Goal: Information Seeking & Learning: Learn about a topic

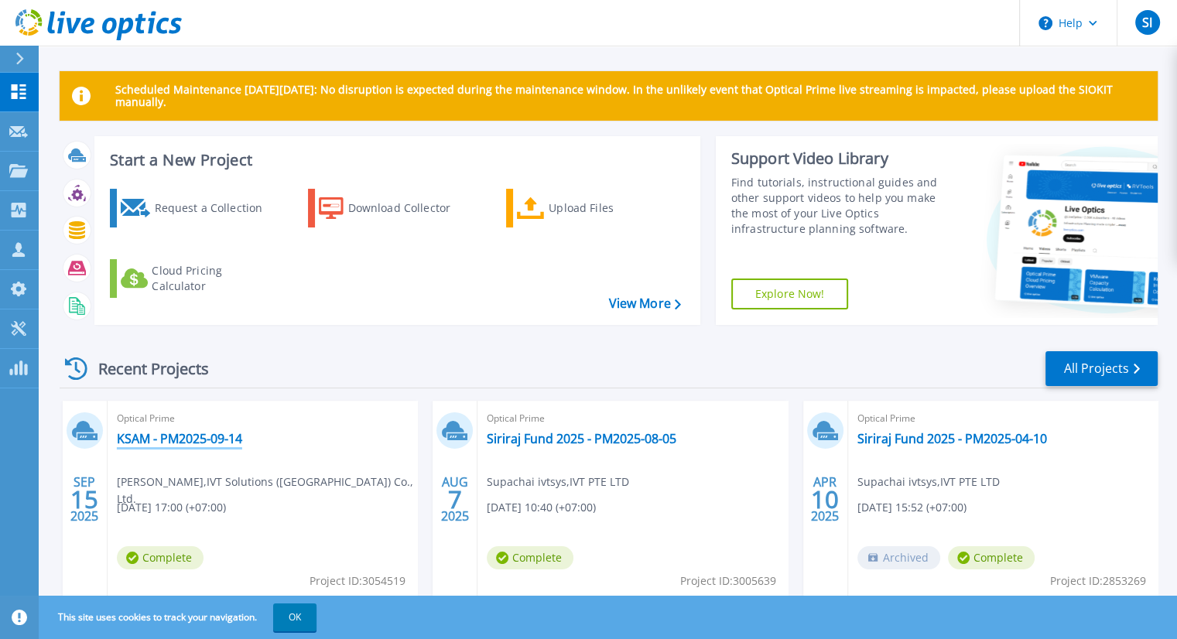
click at [215, 443] on link "KSAM - PM2025-09-14" at bounding box center [179, 438] width 125 height 15
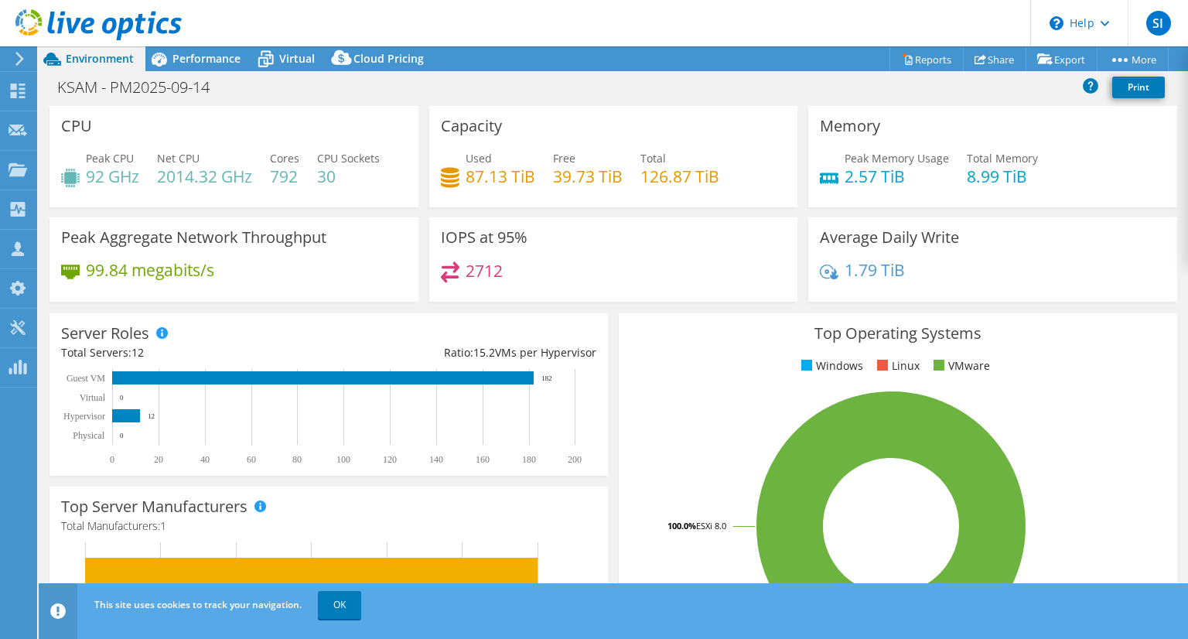
select select "USD"
click at [211, 56] on span "Performance" at bounding box center [207, 58] width 68 height 15
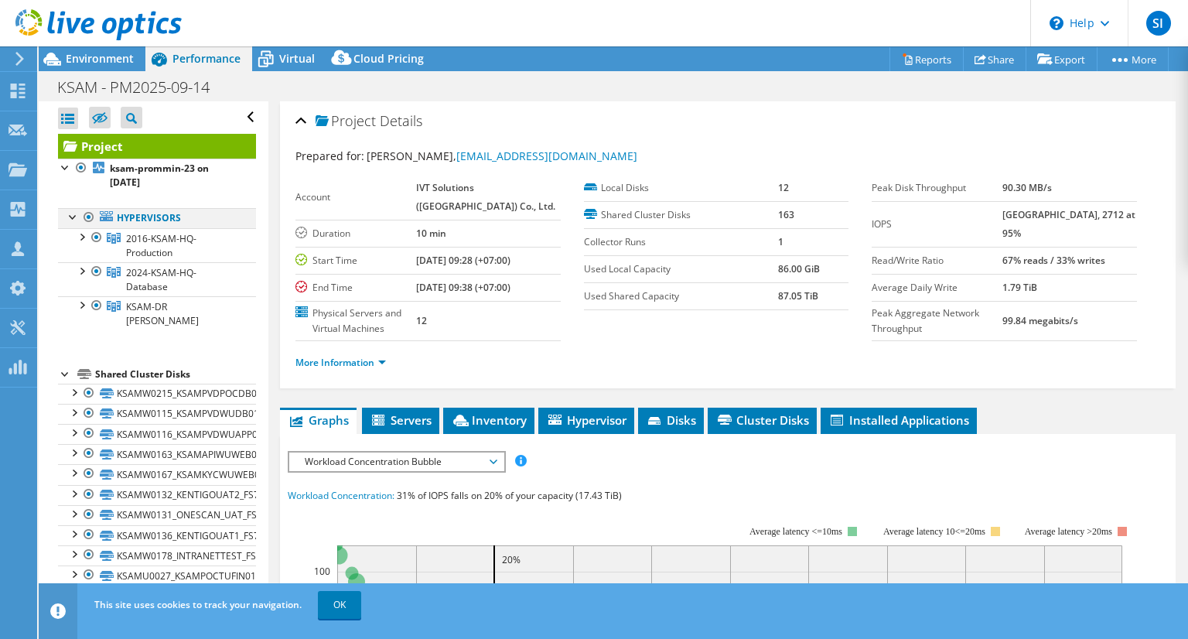
click at [69, 217] on div at bounding box center [73, 215] width 15 height 15
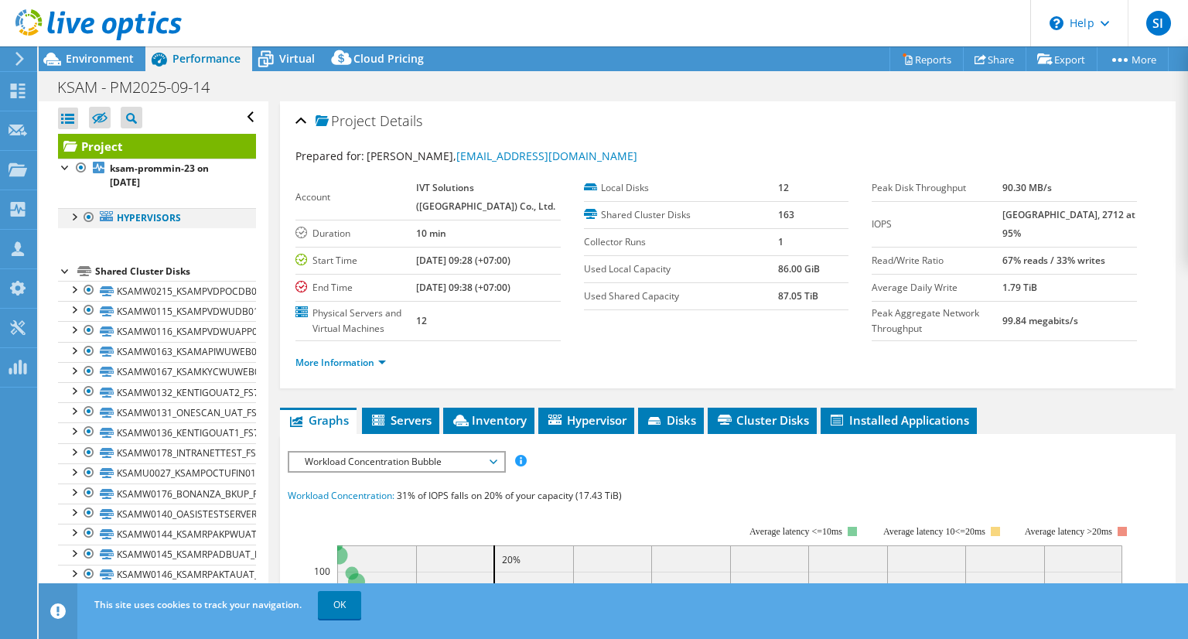
click at [69, 217] on div at bounding box center [73, 215] width 15 height 15
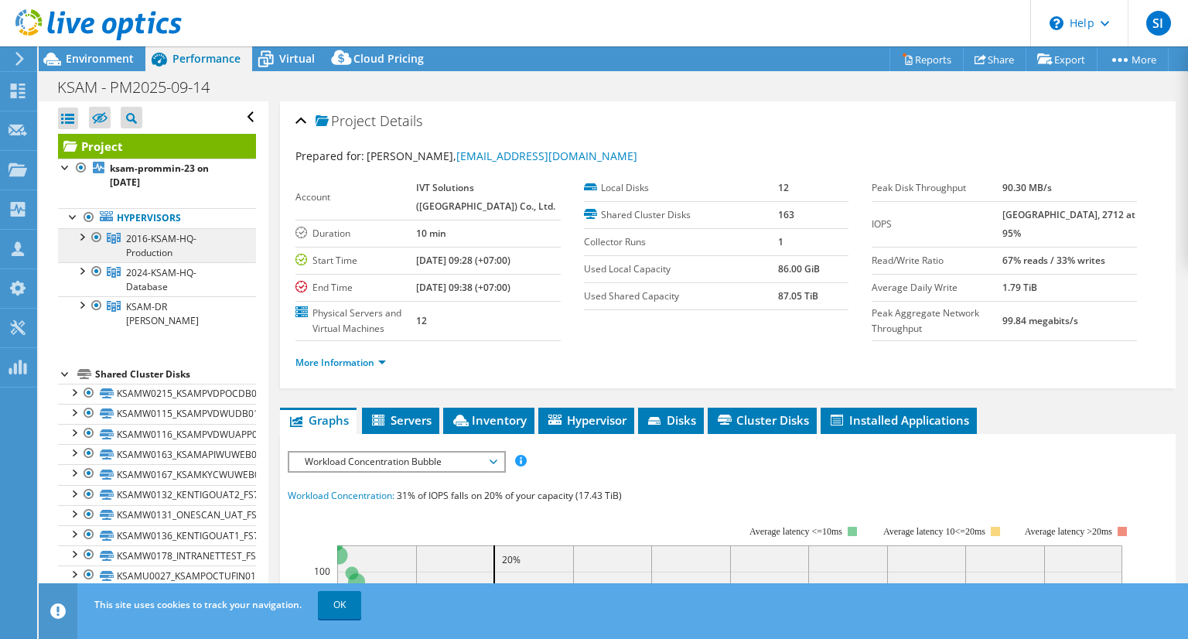
click at [77, 243] on link "2016-KSAM-HQ-Production" at bounding box center [157, 245] width 198 height 34
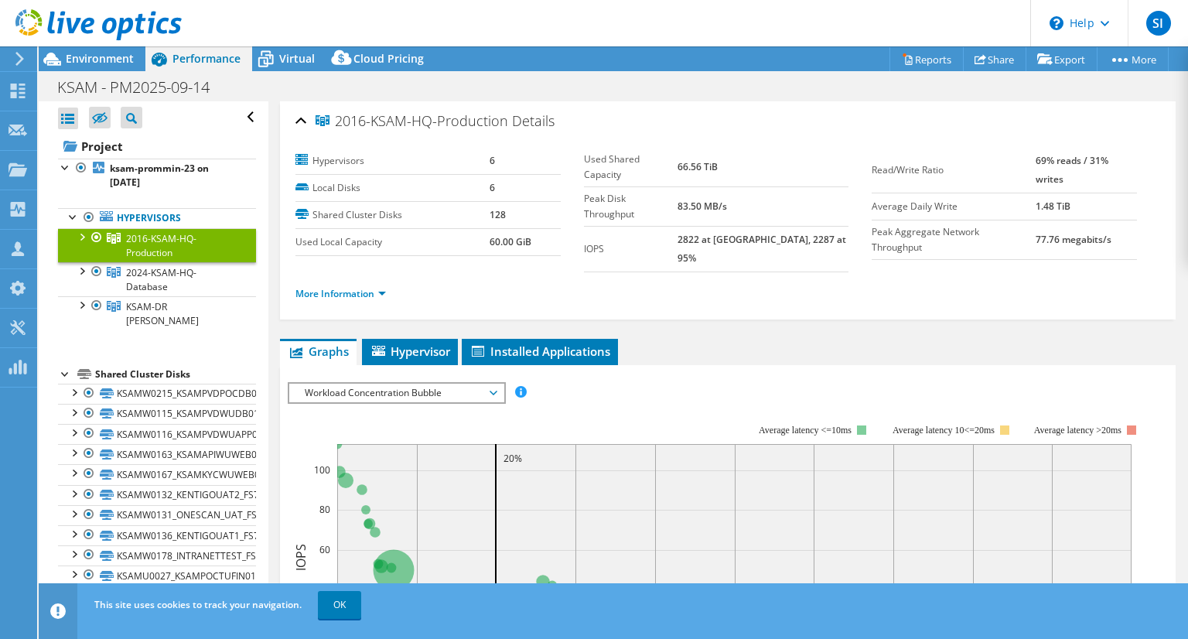
click at [83, 241] on div at bounding box center [80, 235] width 15 height 15
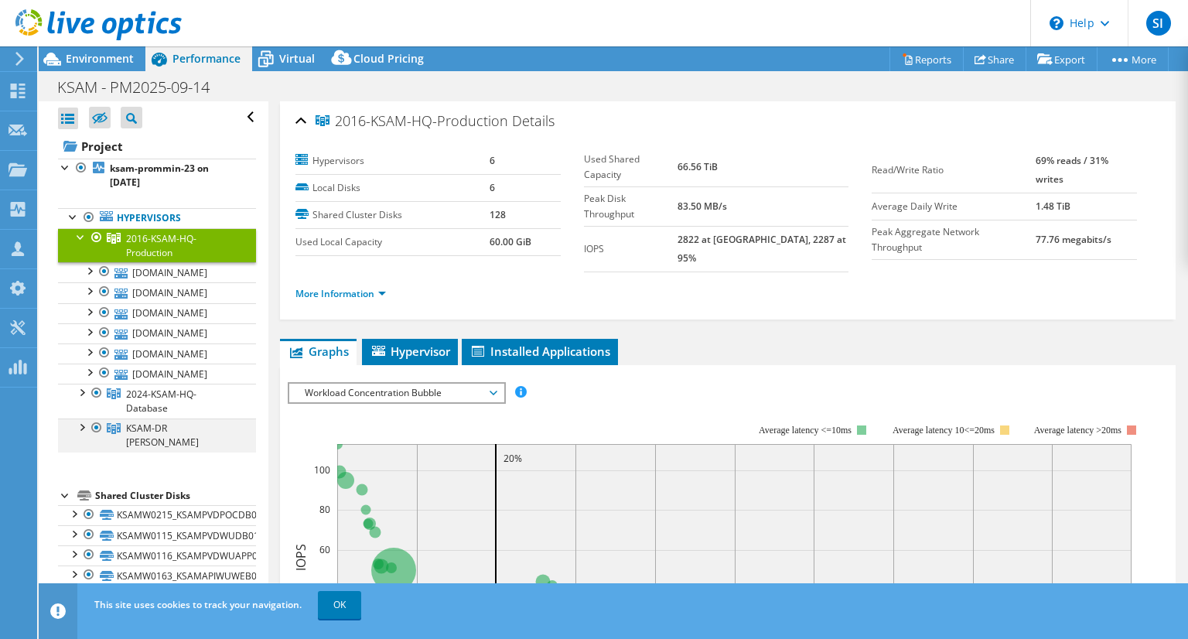
click at [75, 422] on div at bounding box center [80, 426] width 15 height 15
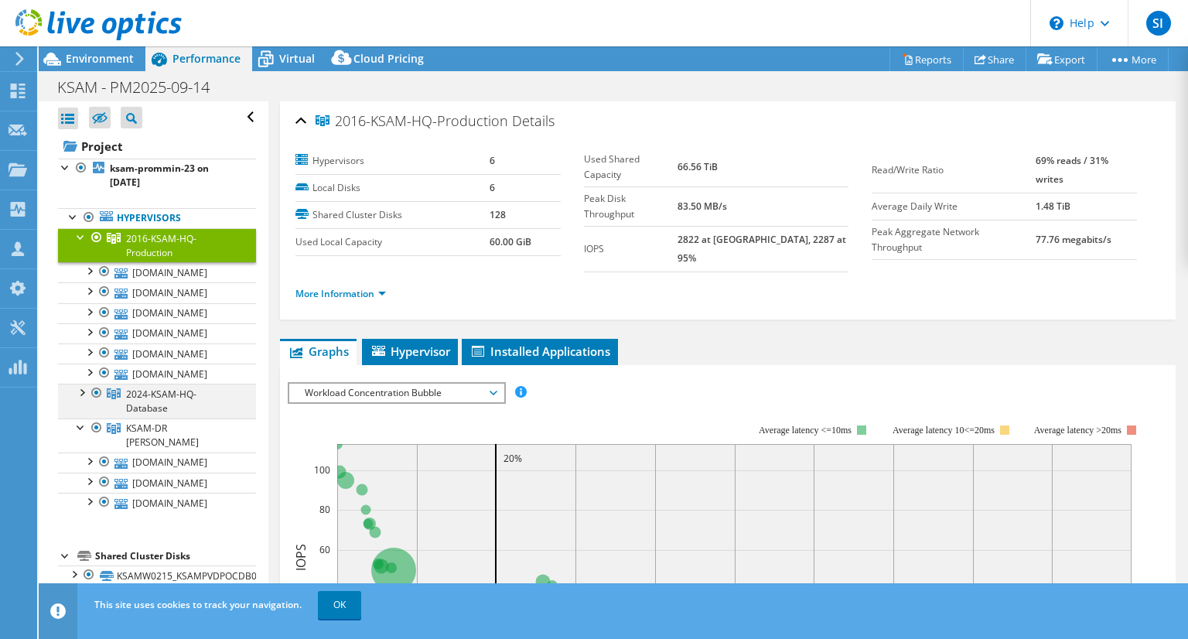
click at [75, 397] on div at bounding box center [80, 391] width 15 height 15
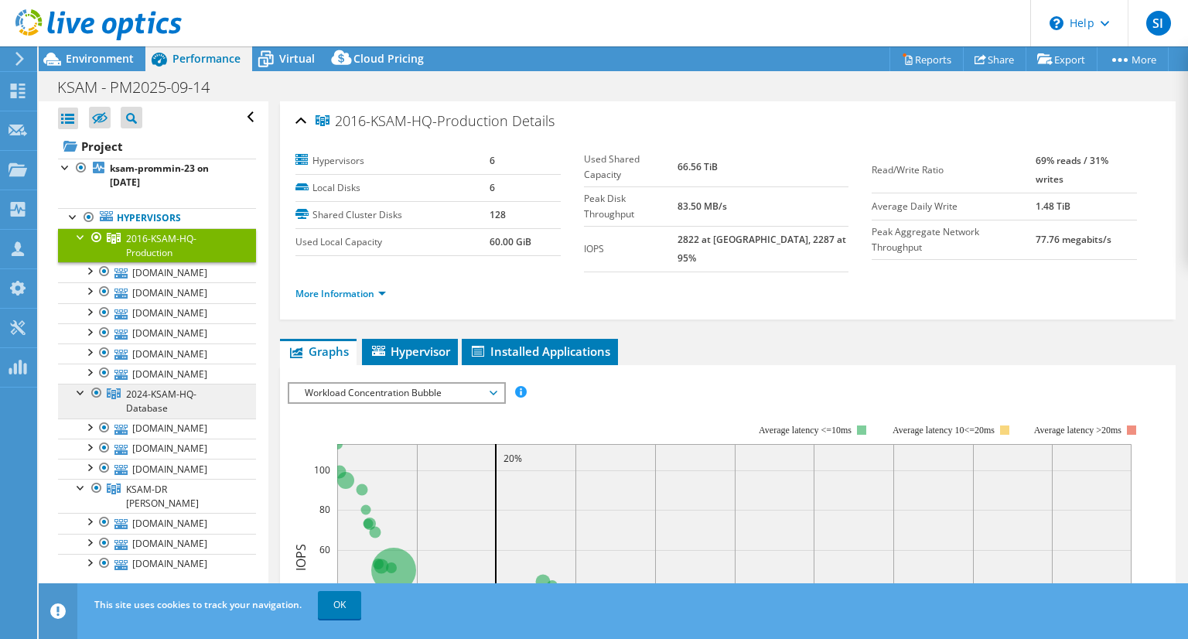
scroll to position [34, 0]
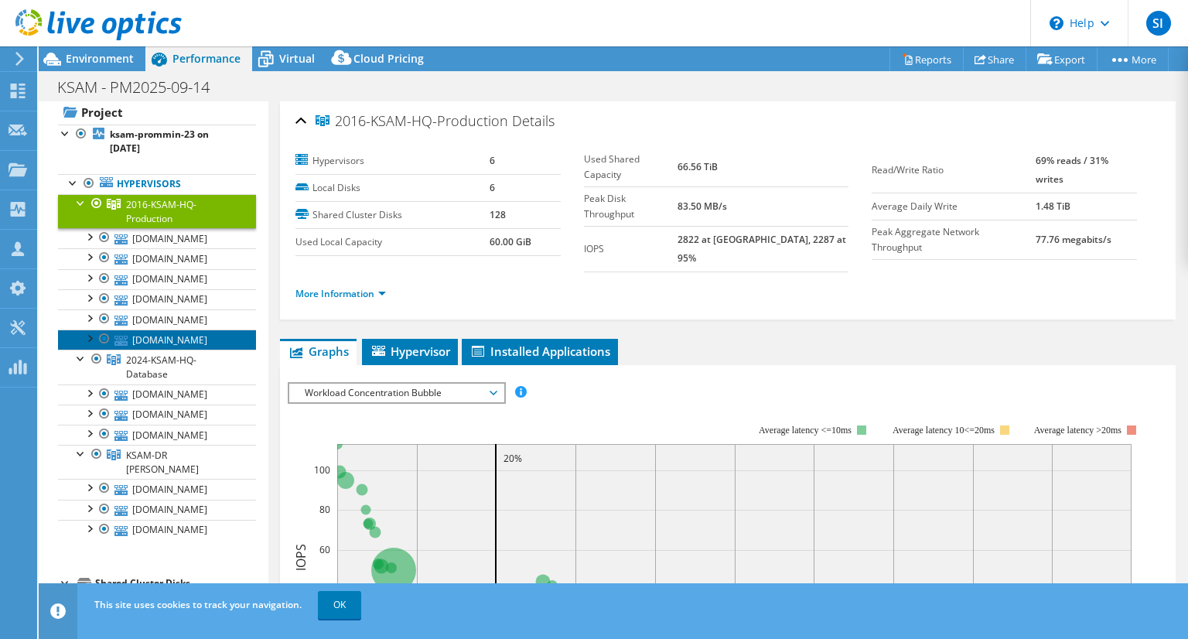
click at [224, 341] on link "[DOMAIN_NAME]" at bounding box center [157, 340] width 198 height 20
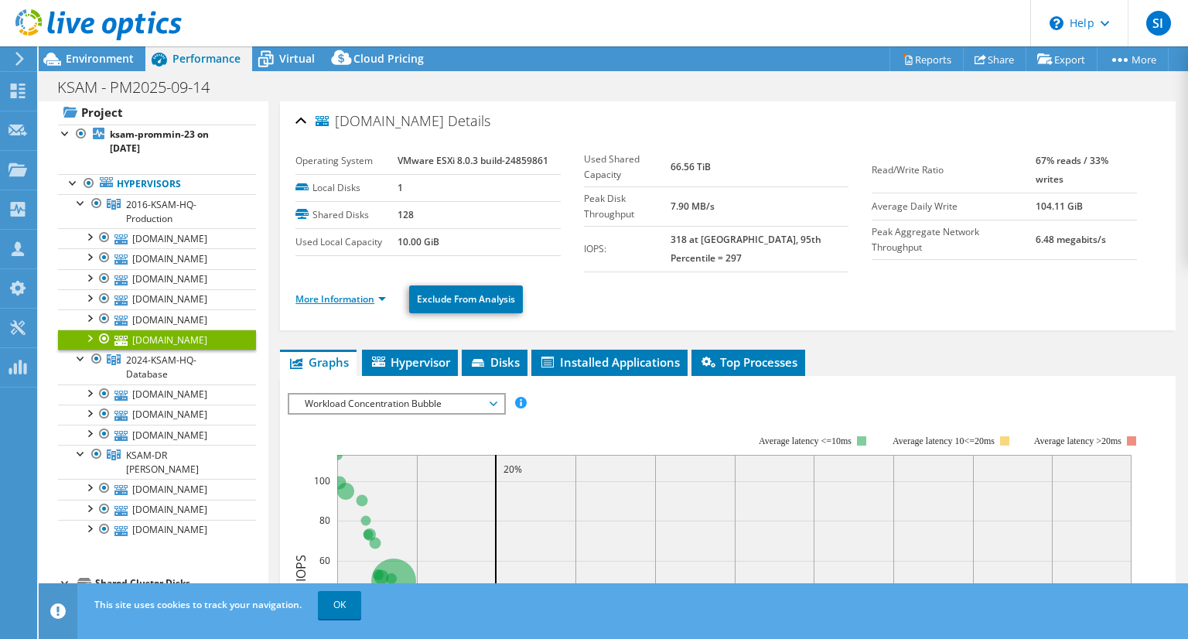
click at [378, 292] on link "More Information" at bounding box center [341, 298] width 91 height 13
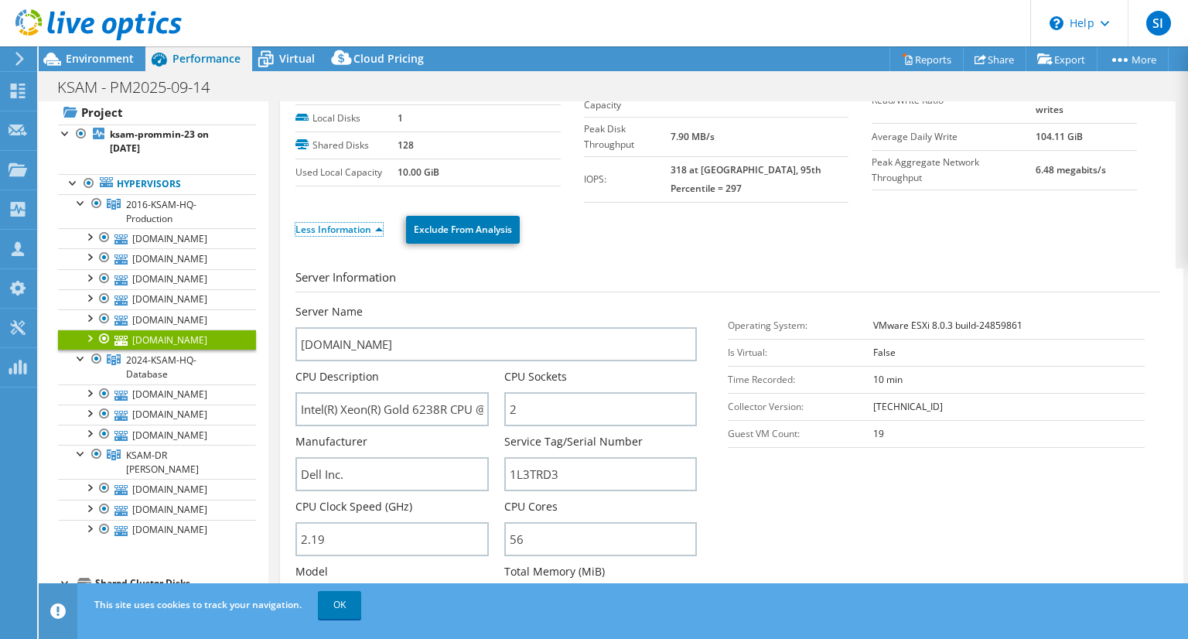
scroll to position [0, 0]
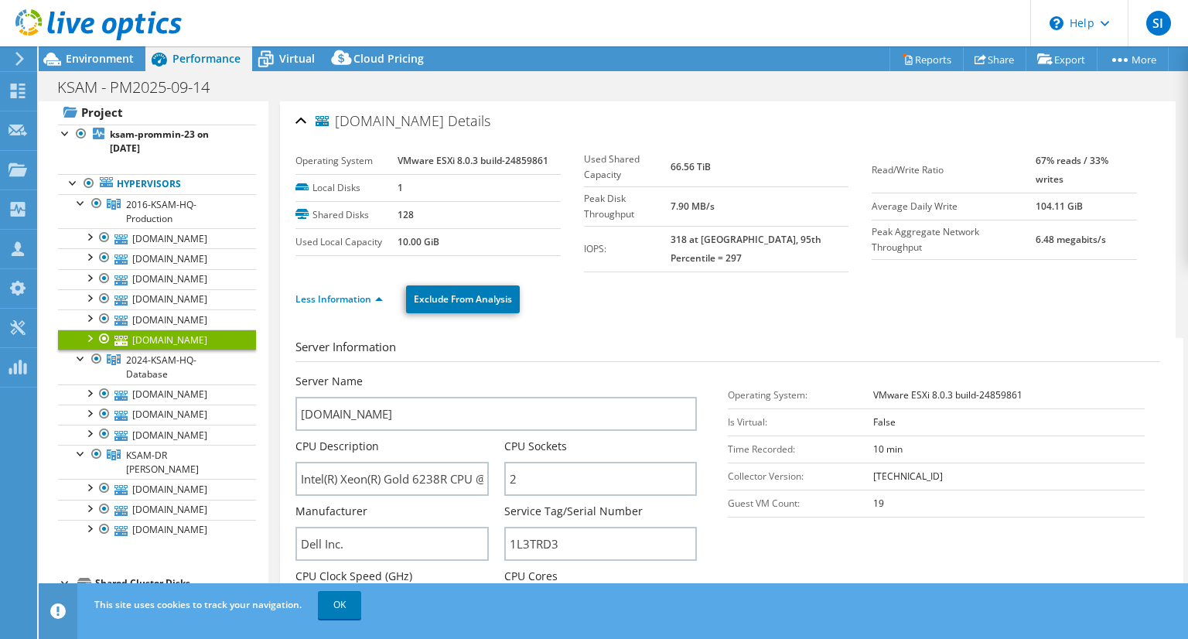
click at [646, 295] on ul "Less Information Exclude From Analysis" at bounding box center [728, 298] width 865 height 32
click at [177, 313] on link "[DOMAIN_NAME]" at bounding box center [157, 319] width 198 height 20
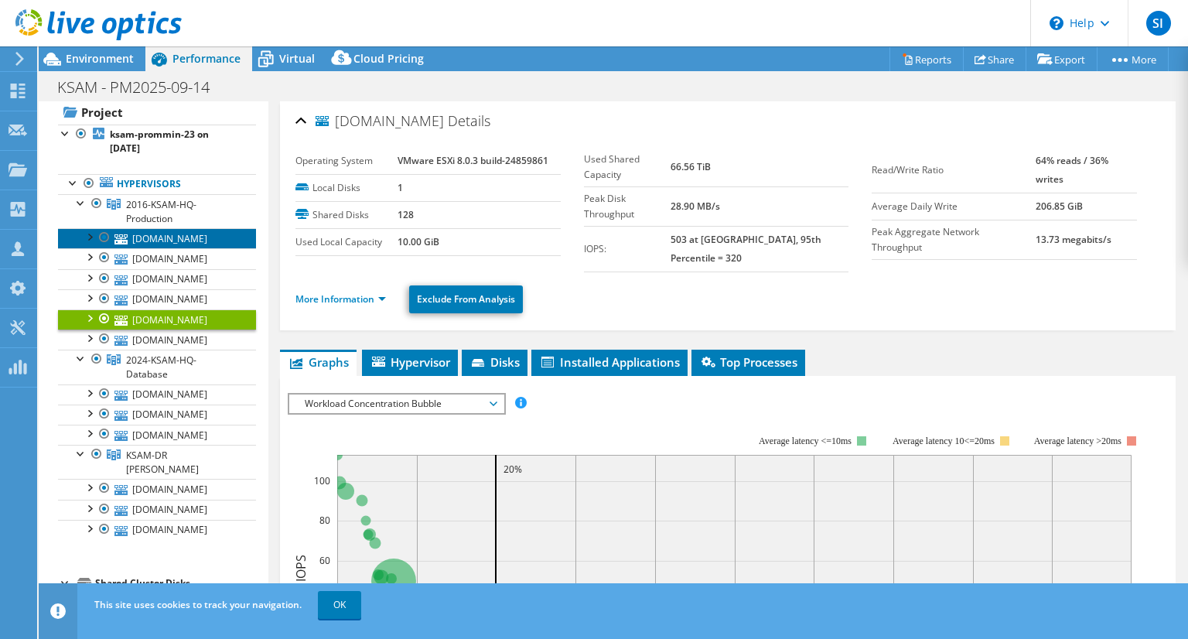
click at [207, 239] on link "[DOMAIN_NAME]" at bounding box center [157, 238] width 198 height 20
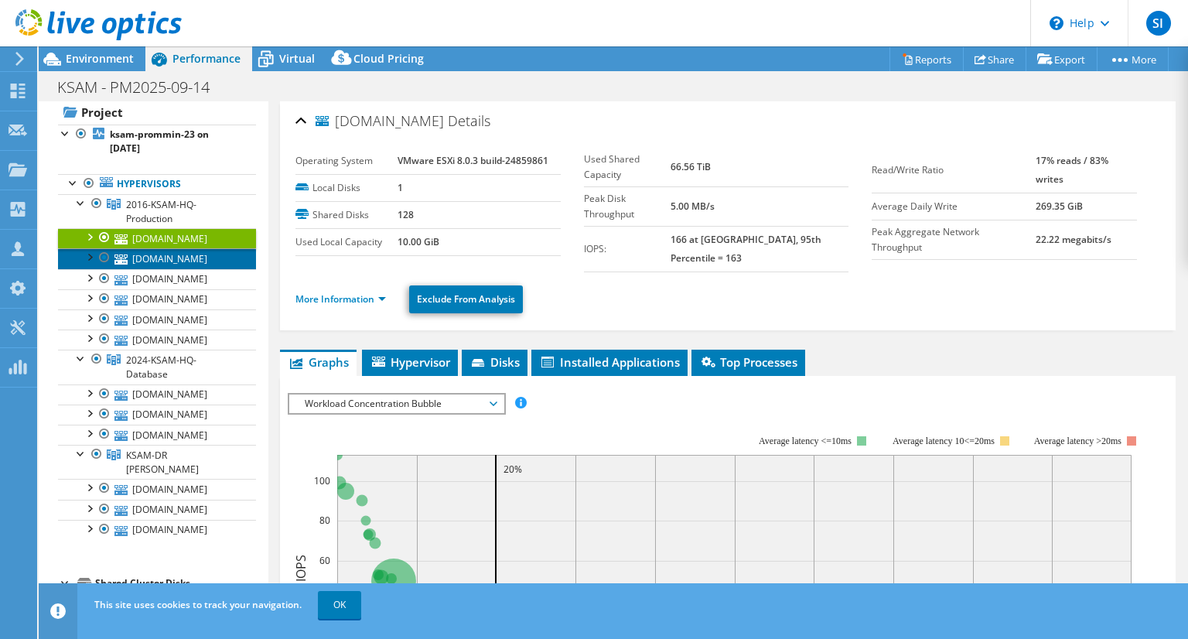
click at [221, 264] on link "[DOMAIN_NAME]" at bounding box center [157, 258] width 198 height 20
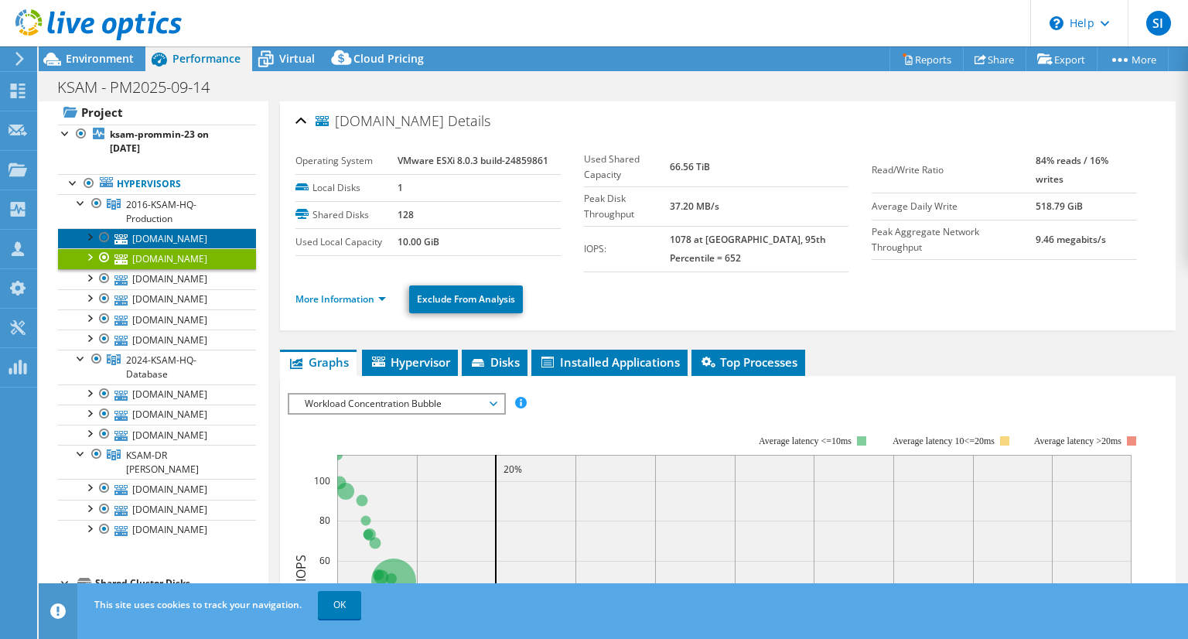
click at [220, 238] on link "[DOMAIN_NAME]" at bounding box center [157, 238] width 198 height 20
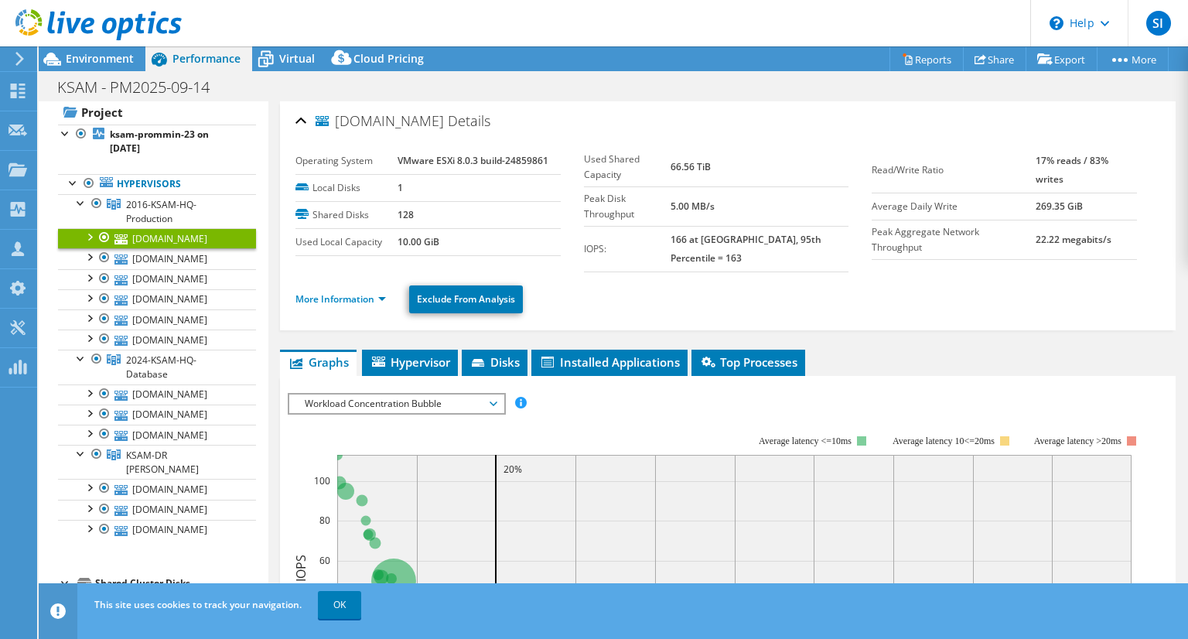
click at [634, 282] on ul "More Information Exclude From Analysis" at bounding box center [728, 298] width 865 height 32
click at [220, 274] on link "[DOMAIN_NAME]" at bounding box center [157, 279] width 198 height 20
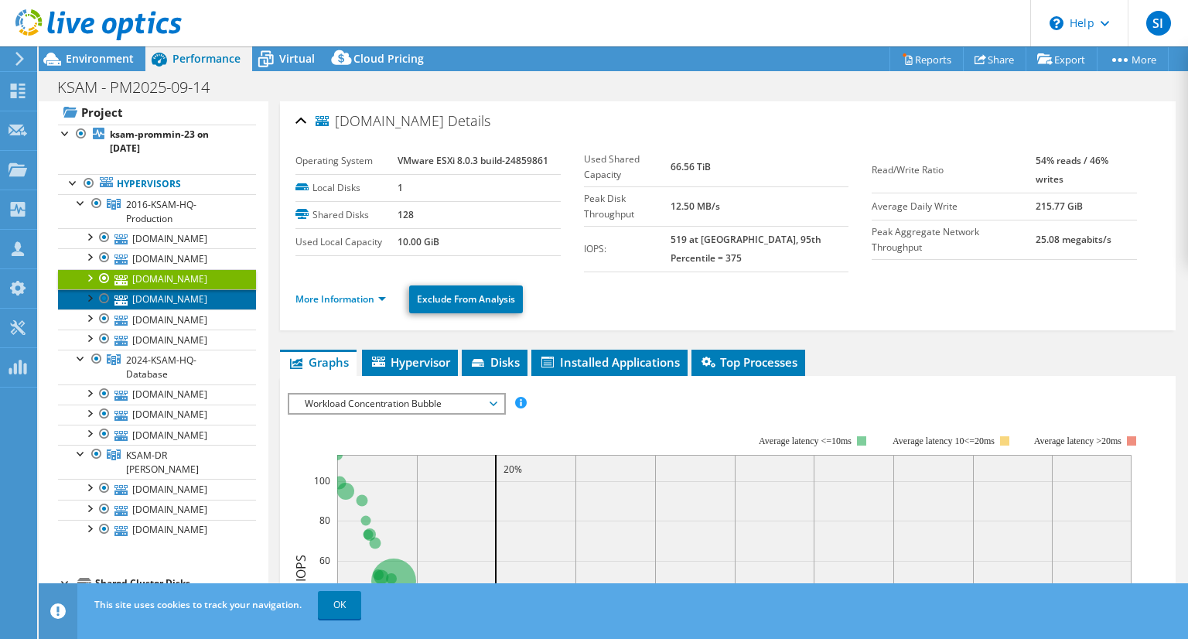
click at [205, 292] on link "[DOMAIN_NAME]" at bounding box center [157, 299] width 198 height 20
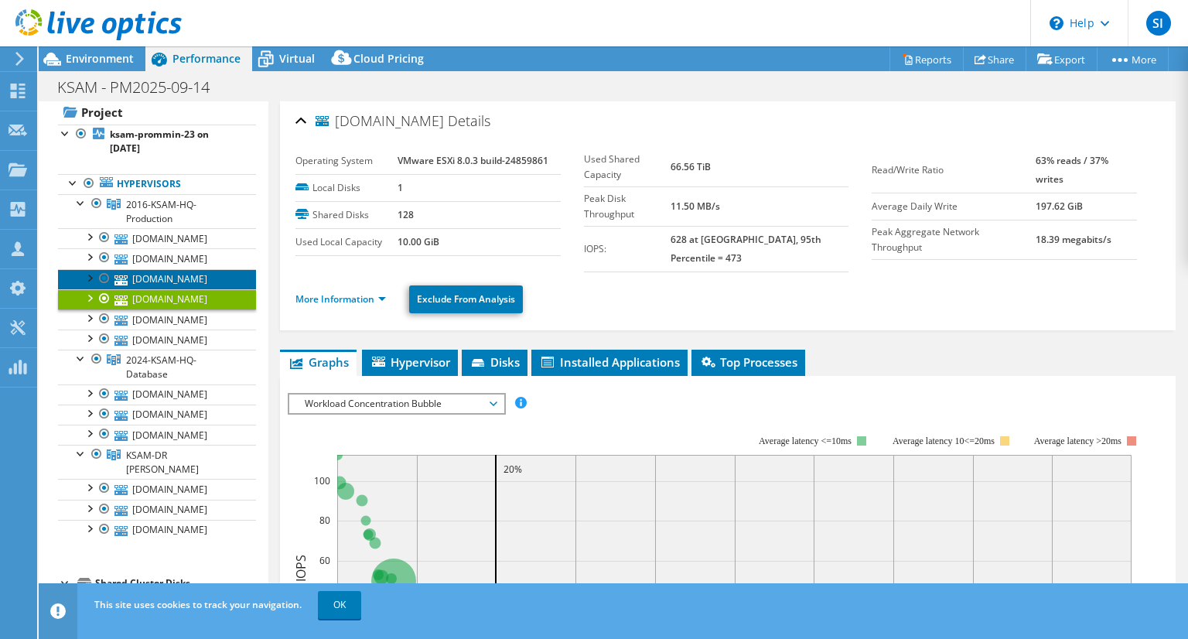
click at [212, 279] on link "[DOMAIN_NAME]" at bounding box center [157, 279] width 198 height 20
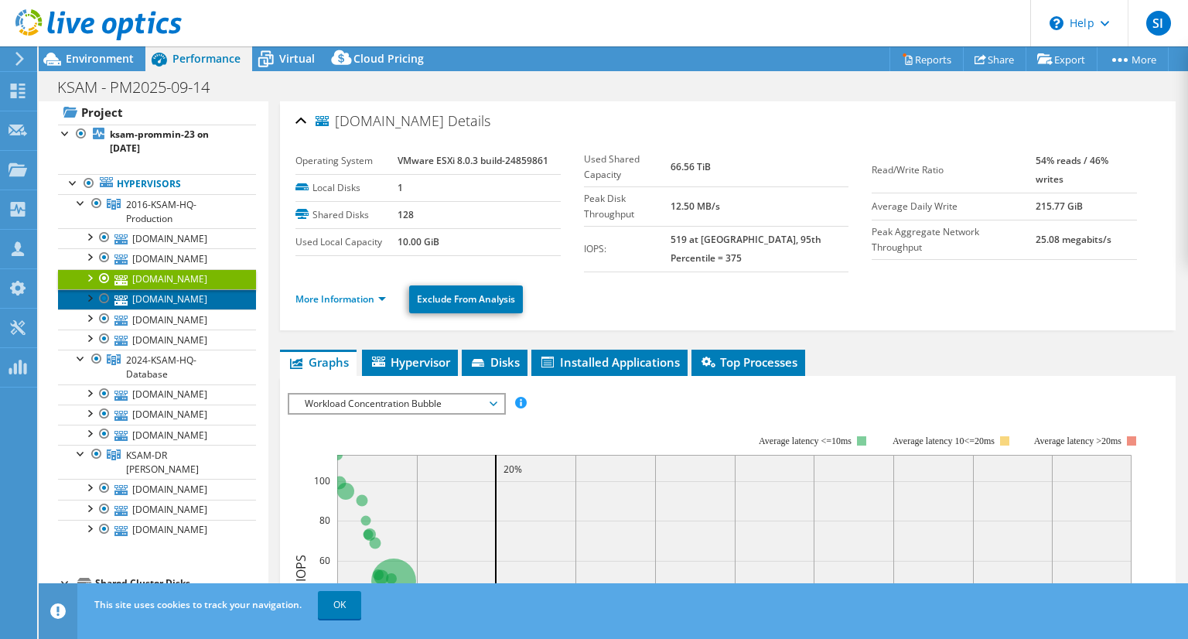
click at [214, 295] on link "[DOMAIN_NAME]" at bounding box center [157, 299] width 198 height 20
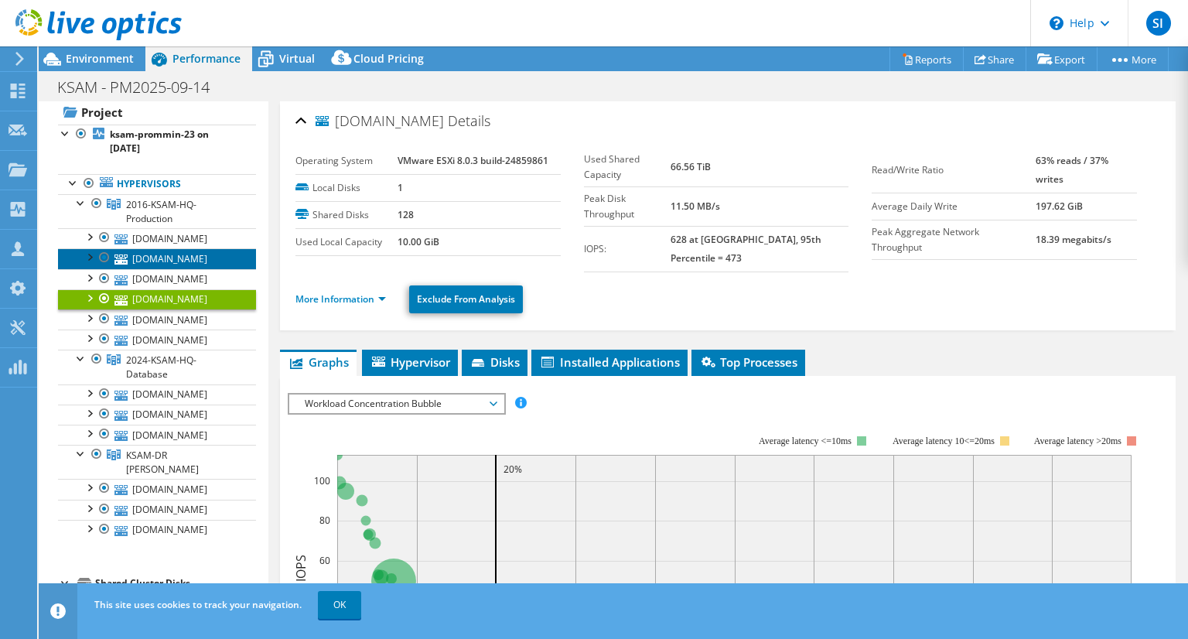
click at [203, 255] on link "[DOMAIN_NAME]" at bounding box center [157, 258] width 198 height 20
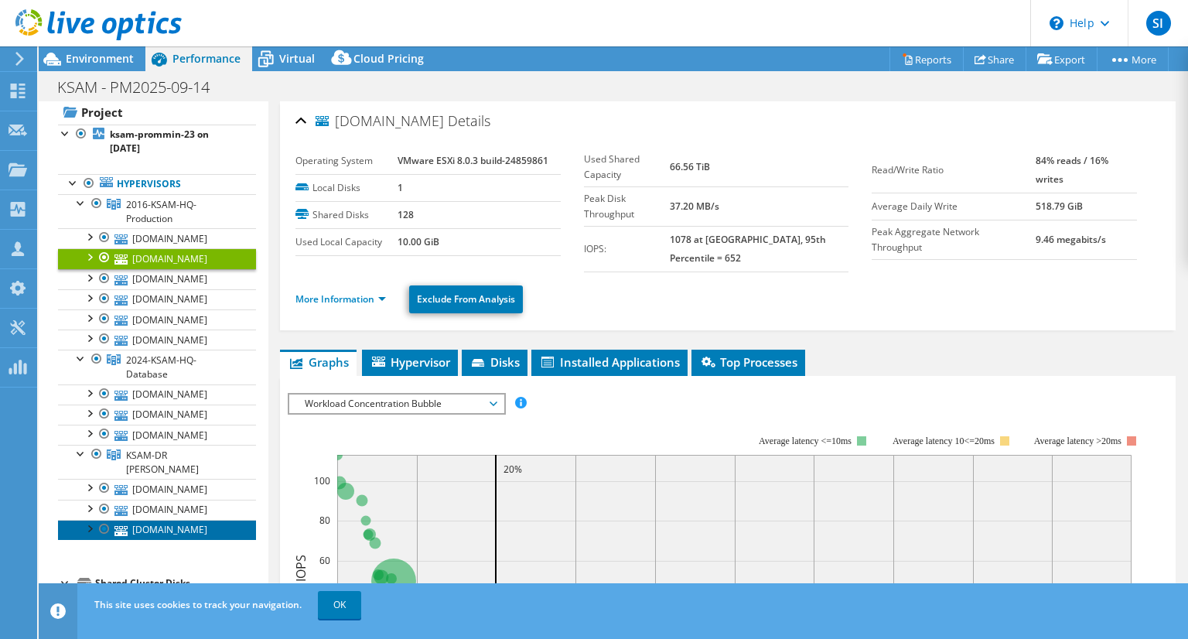
click at [204, 520] on link "[DOMAIN_NAME]" at bounding box center [157, 530] width 198 height 20
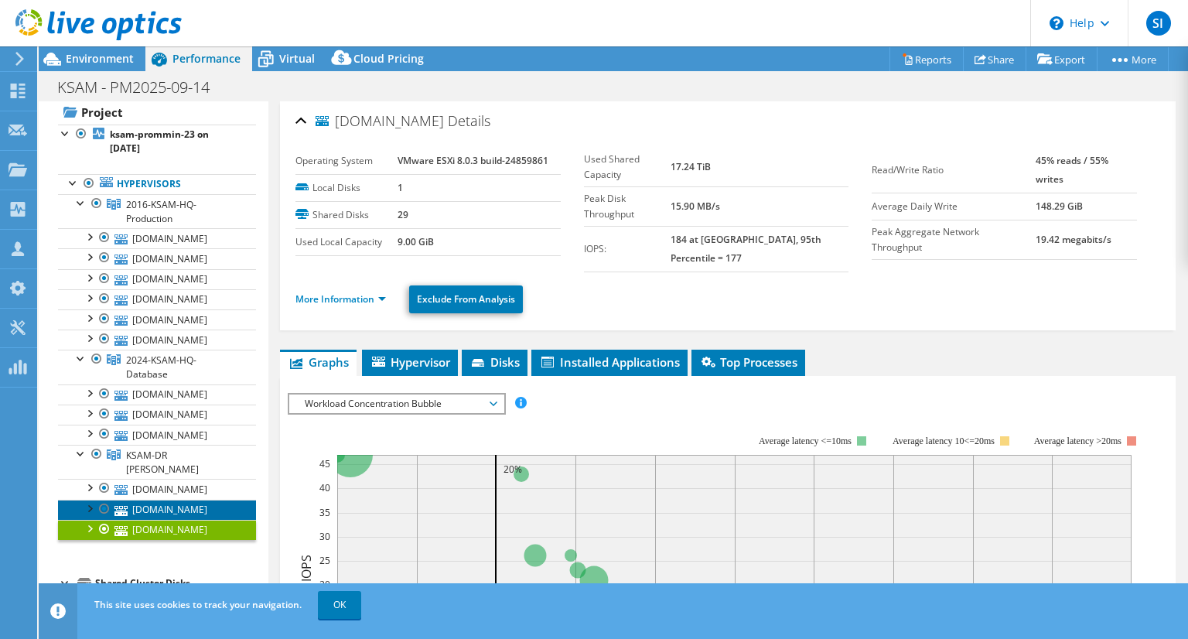
click at [213, 500] on link "[DOMAIN_NAME]" at bounding box center [157, 510] width 198 height 20
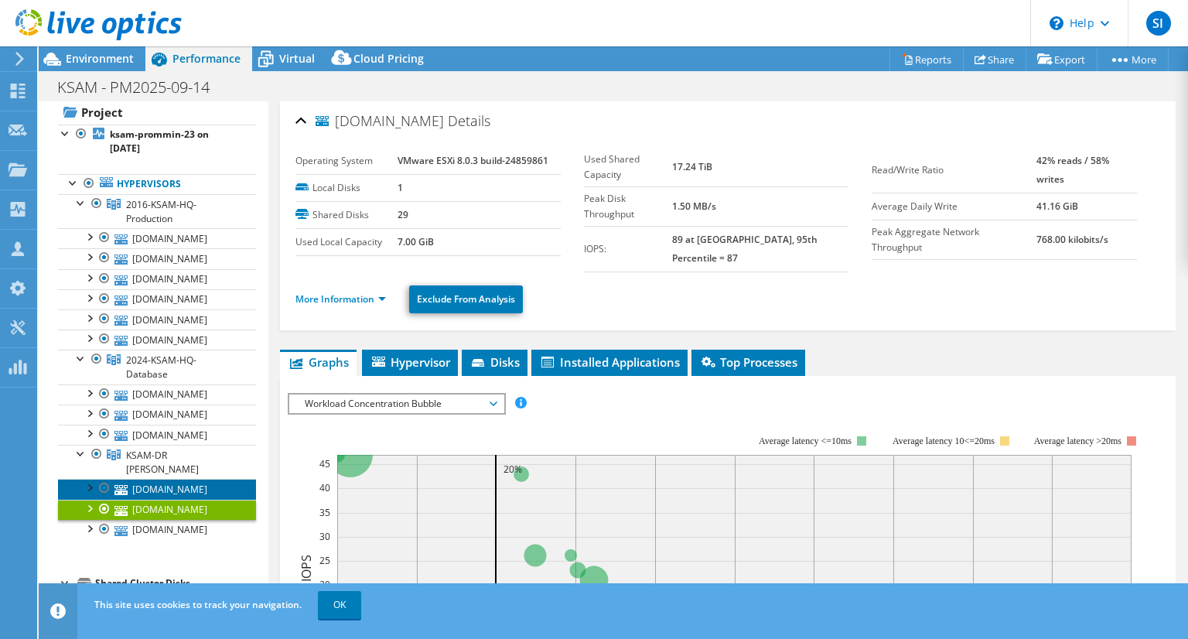
click at [179, 479] on link "[DOMAIN_NAME]" at bounding box center [157, 489] width 198 height 20
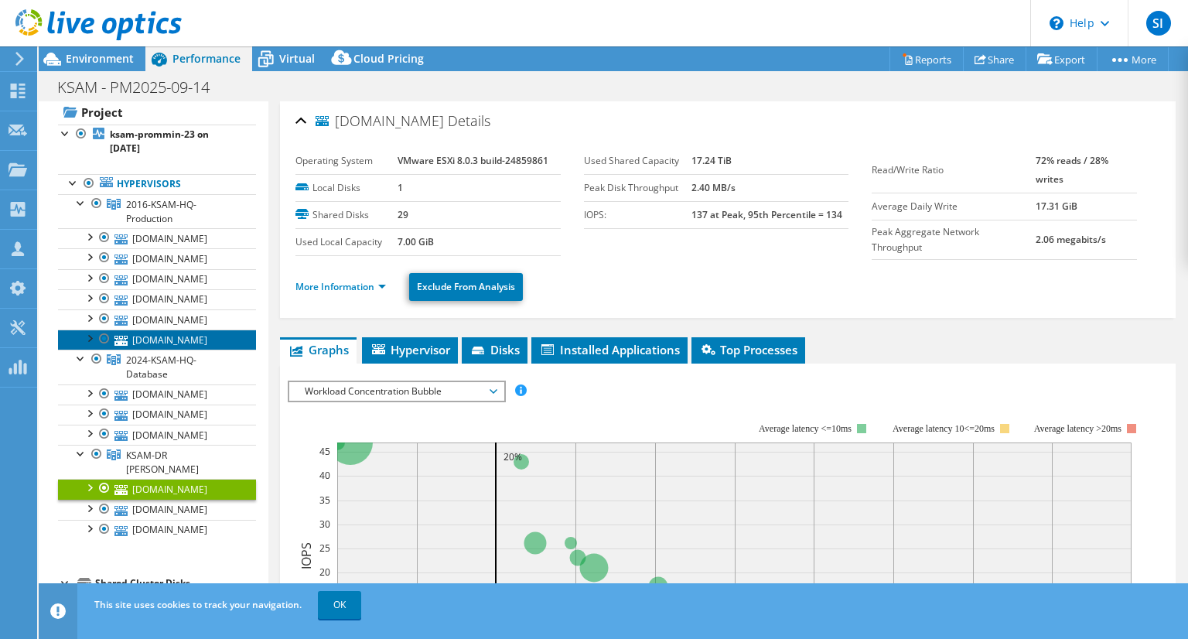
click at [189, 341] on link "[DOMAIN_NAME]" at bounding box center [157, 340] width 198 height 20
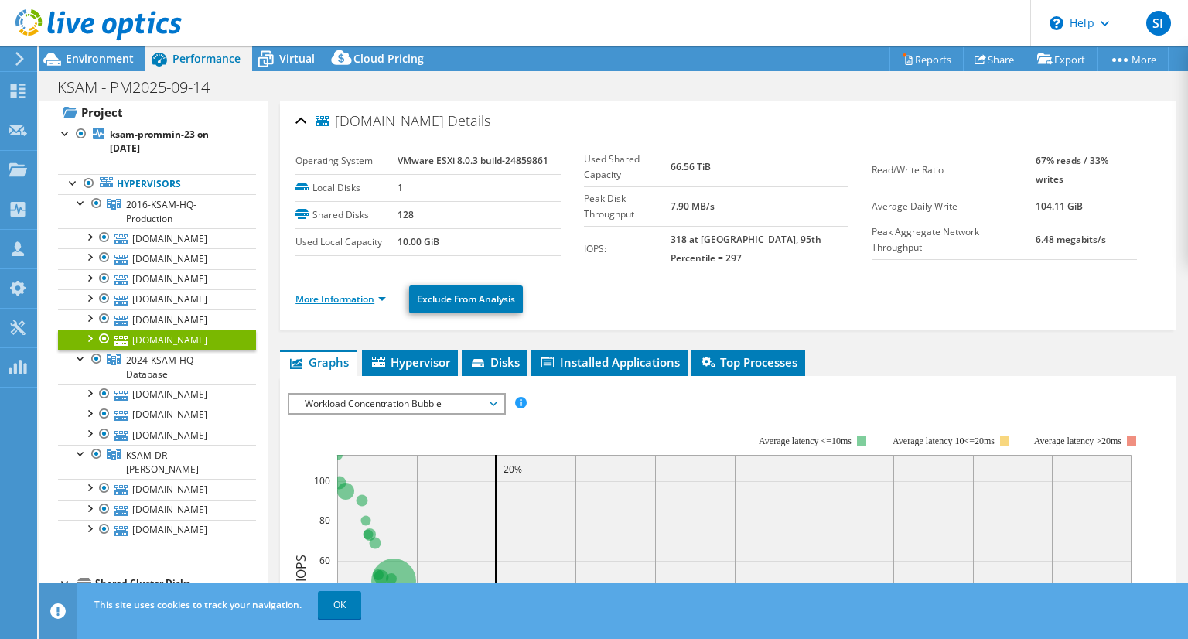
click at [374, 292] on link "More Information" at bounding box center [341, 298] width 91 height 13
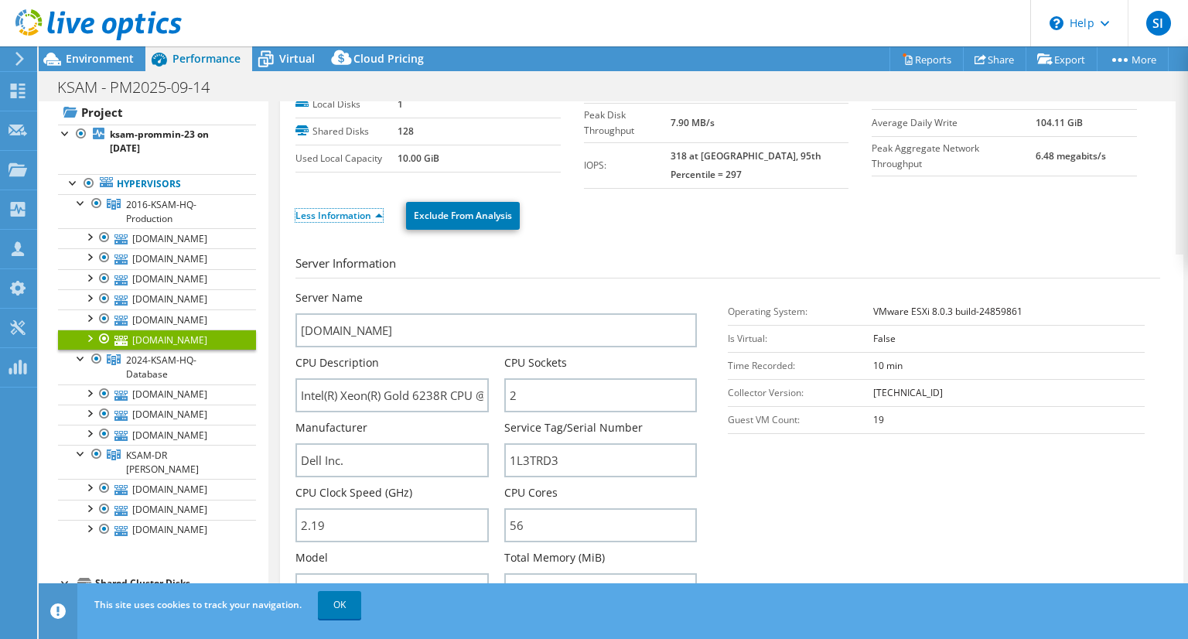
scroll to position [96, 0]
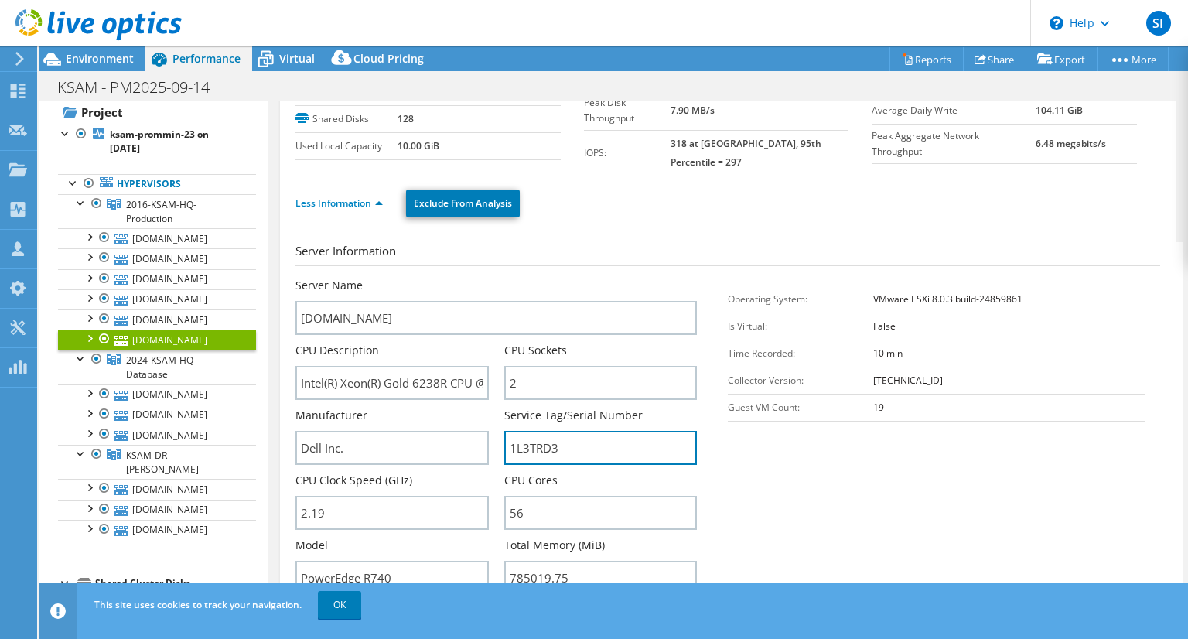
drag, startPoint x: 580, startPoint y: 435, endPoint x: 487, endPoint y: 431, distance: 93.7
click at [487, 278] on div "Server Name [DOMAIN_NAME] CPU Description Intel(R) Xeon(R) Gold 6238R CPU @ 2.2…" at bounding box center [504, 278] width 417 height 0
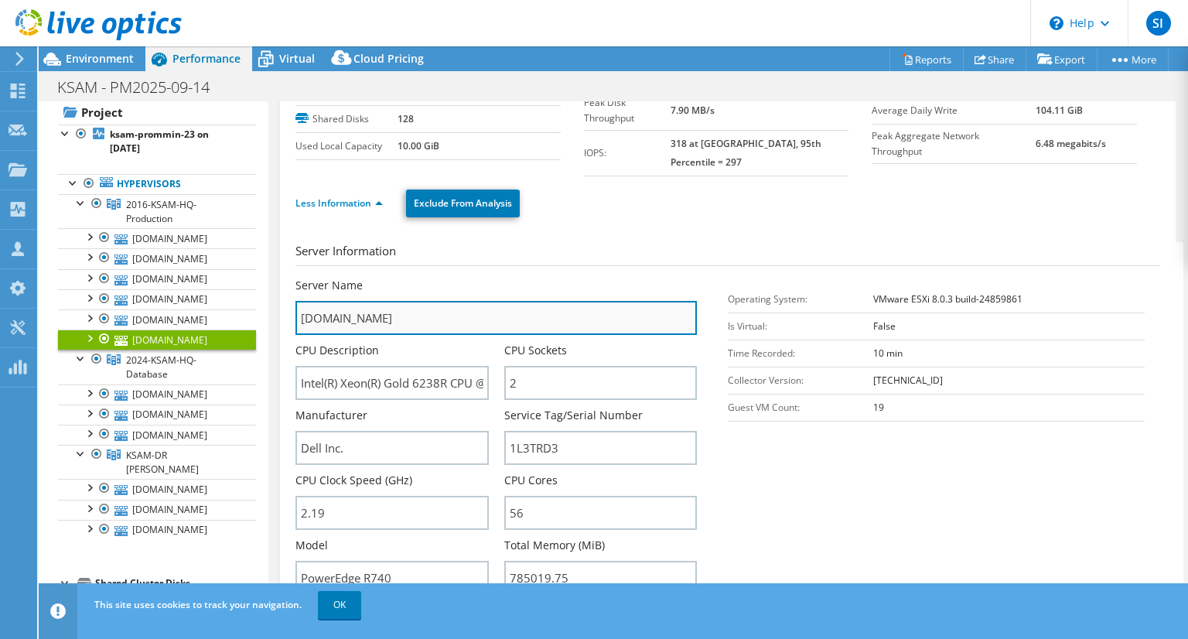
drag, startPoint x: 461, startPoint y: 309, endPoint x: 299, endPoint y: 288, distance: 163.1
click at [299, 301] on input "[DOMAIN_NAME]" at bounding box center [497, 318] width 402 height 34
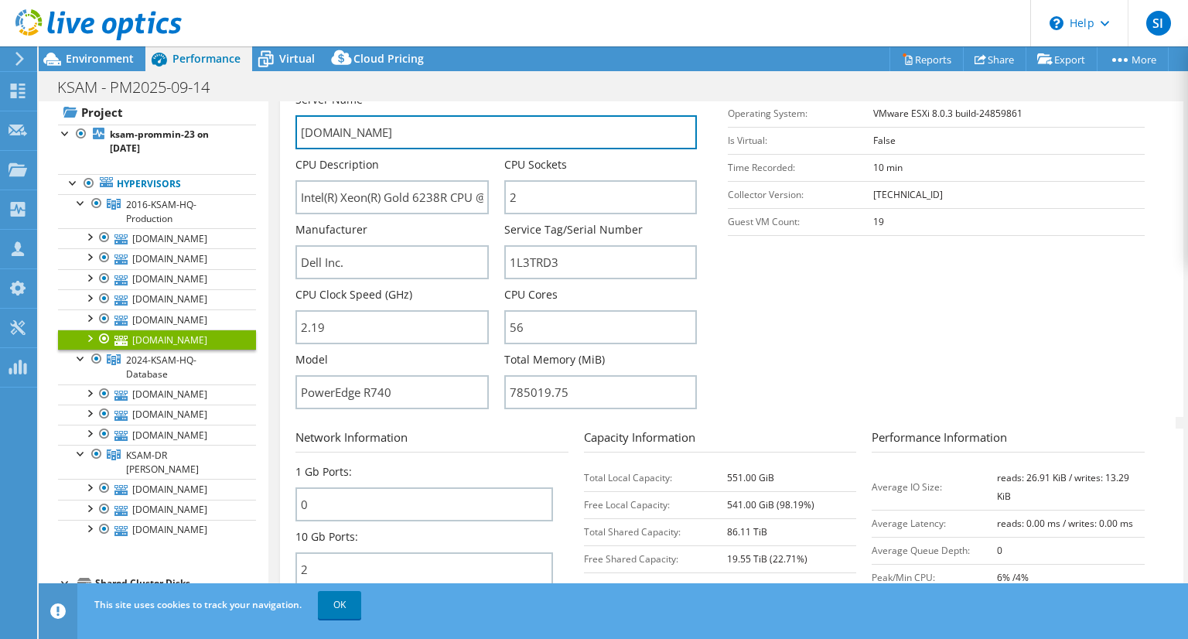
scroll to position [282, 0]
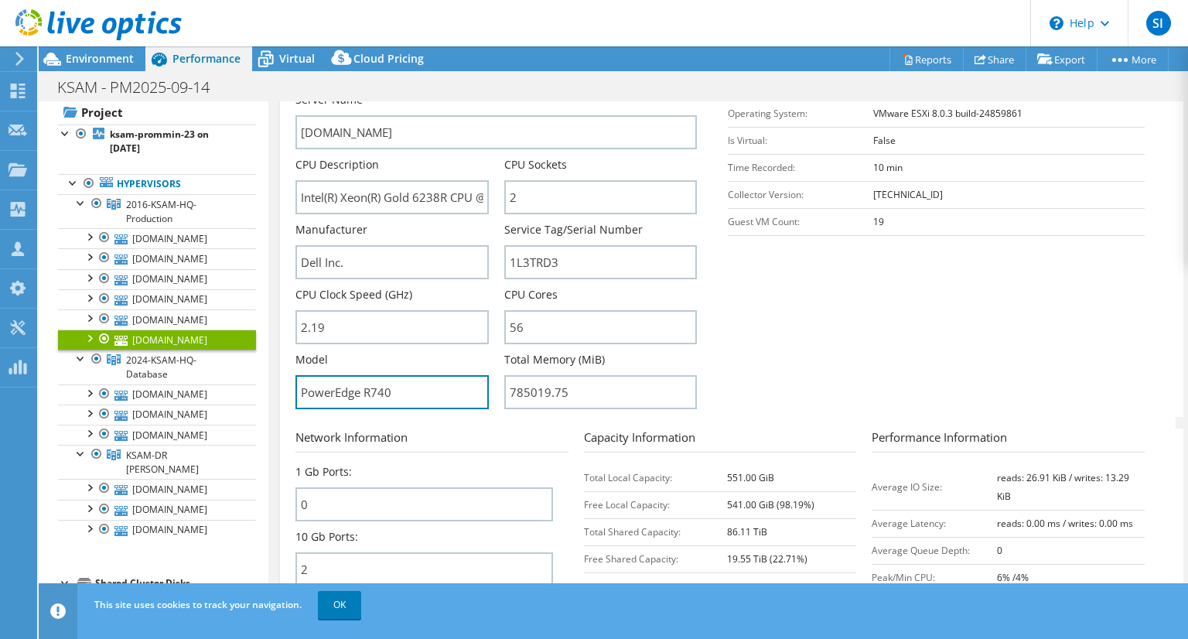
drag, startPoint x: 421, startPoint y: 371, endPoint x: 280, endPoint y: 359, distance: 141.3
click at [280, 359] on div "[DOMAIN_NAME] Details Operating System VMware ESXi 8.0.3 build-24859861 Local D…" at bounding box center [728, 292] width 896 height 944
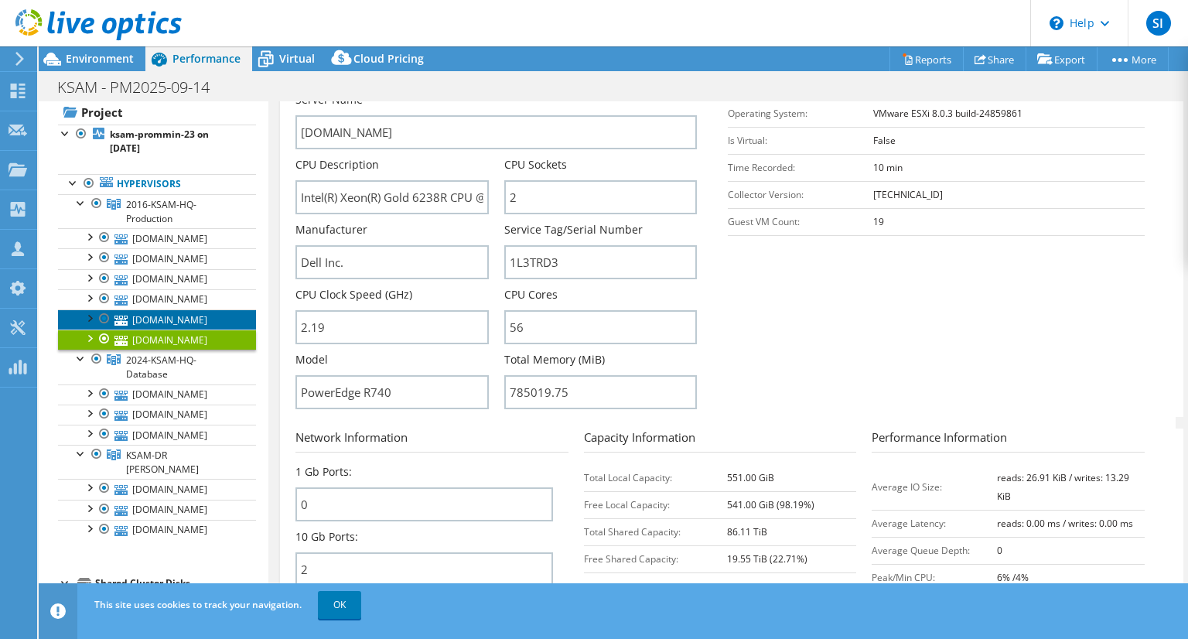
click at [196, 321] on link "[DOMAIN_NAME]" at bounding box center [157, 319] width 198 height 20
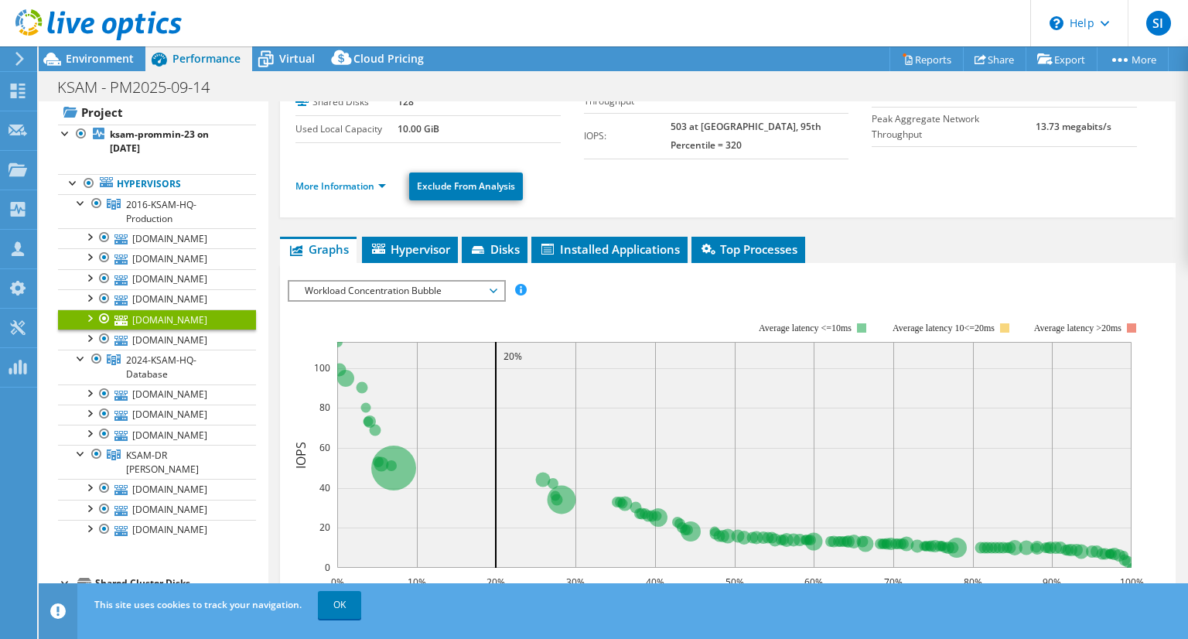
scroll to position [111, 0]
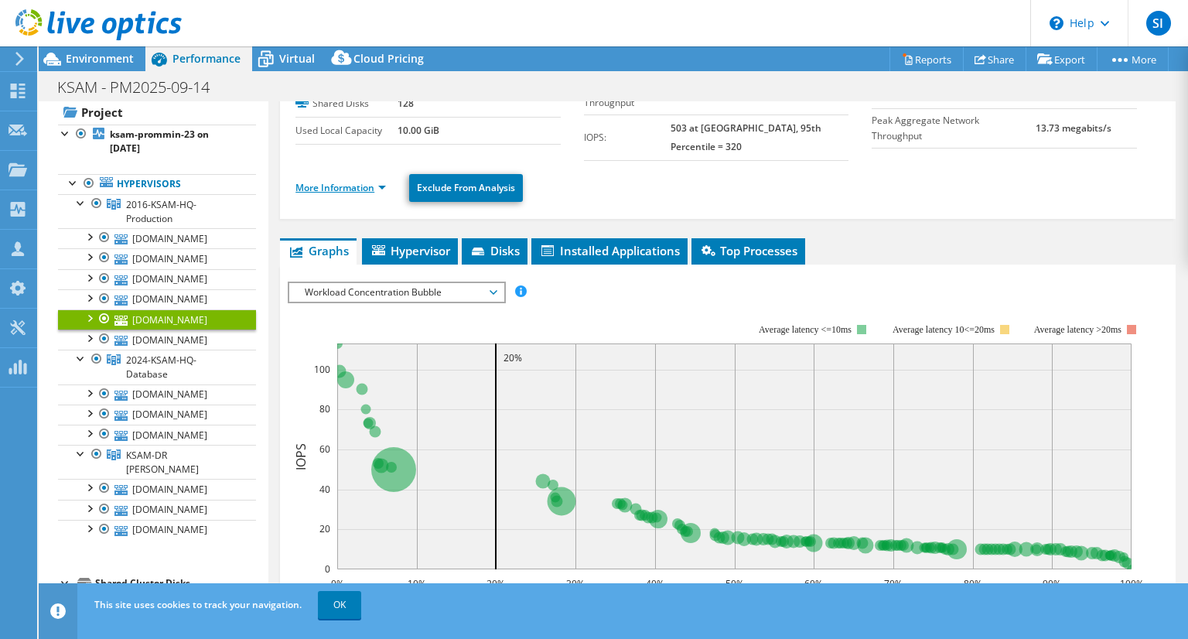
click at [348, 181] on link "More Information" at bounding box center [341, 187] width 91 height 13
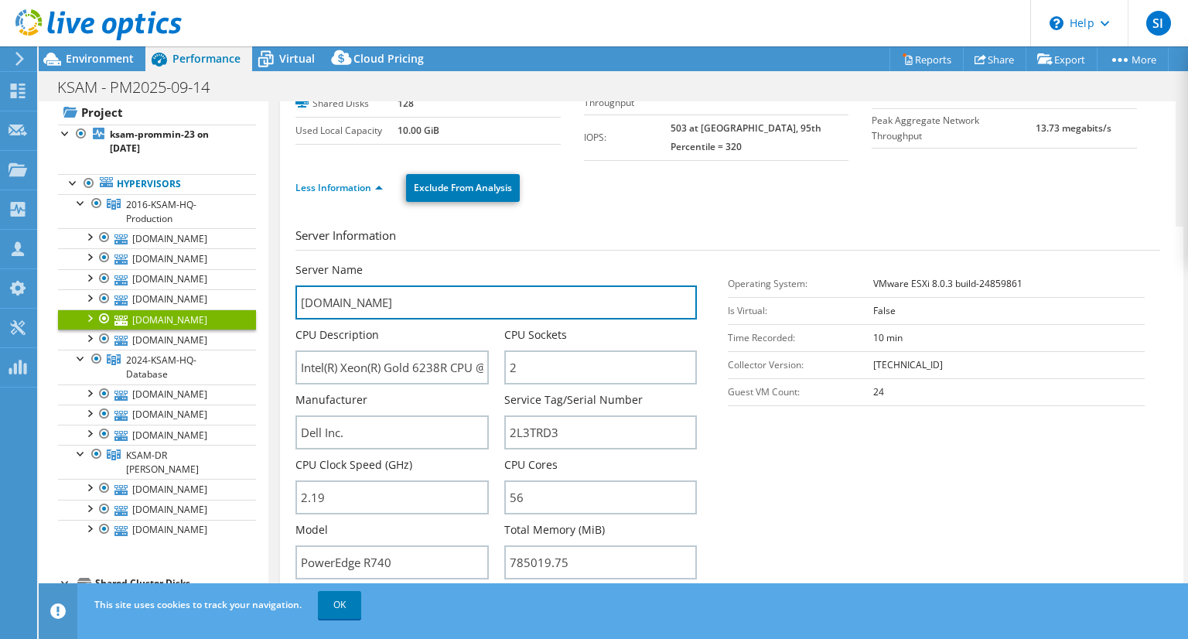
drag, startPoint x: 471, startPoint y: 289, endPoint x: 268, endPoint y: 282, distance: 203.6
click at [268, 282] on div "Open All Close All Hide Excluded Nodes Project Tree Filter" at bounding box center [614, 355] width 1150 height 508
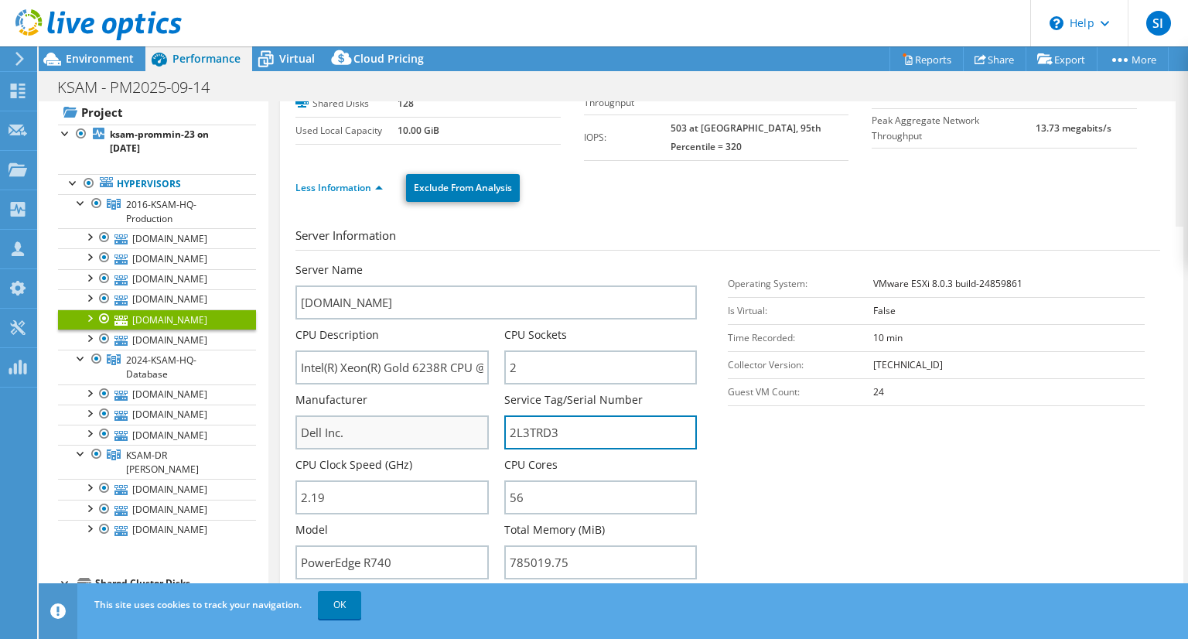
drag, startPoint x: 566, startPoint y: 412, endPoint x: 480, endPoint y: 408, distance: 86.0
click at [480, 262] on div "Server Name [DOMAIN_NAME] CPU Description Intel(R) Xeon(R) Gold 6238R CPU @ 2.2…" at bounding box center [504, 262] width 417 height 0
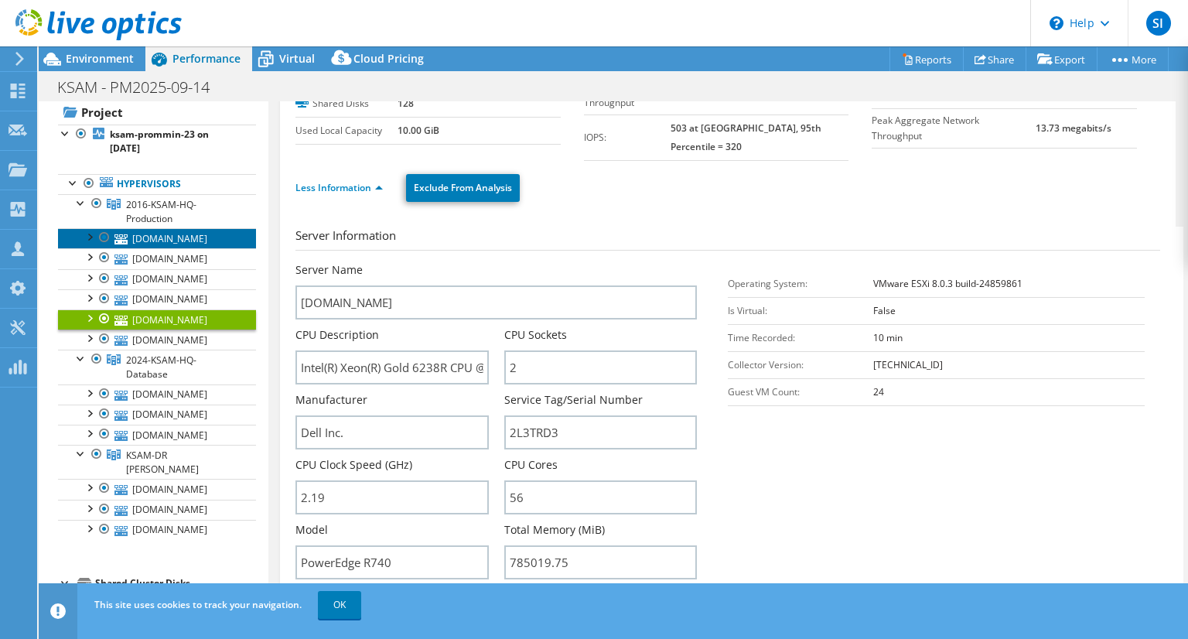
click at [195, 237] on link "[DOMAIN_NAME]" at bounding box center [157, 238] width 198 height 20
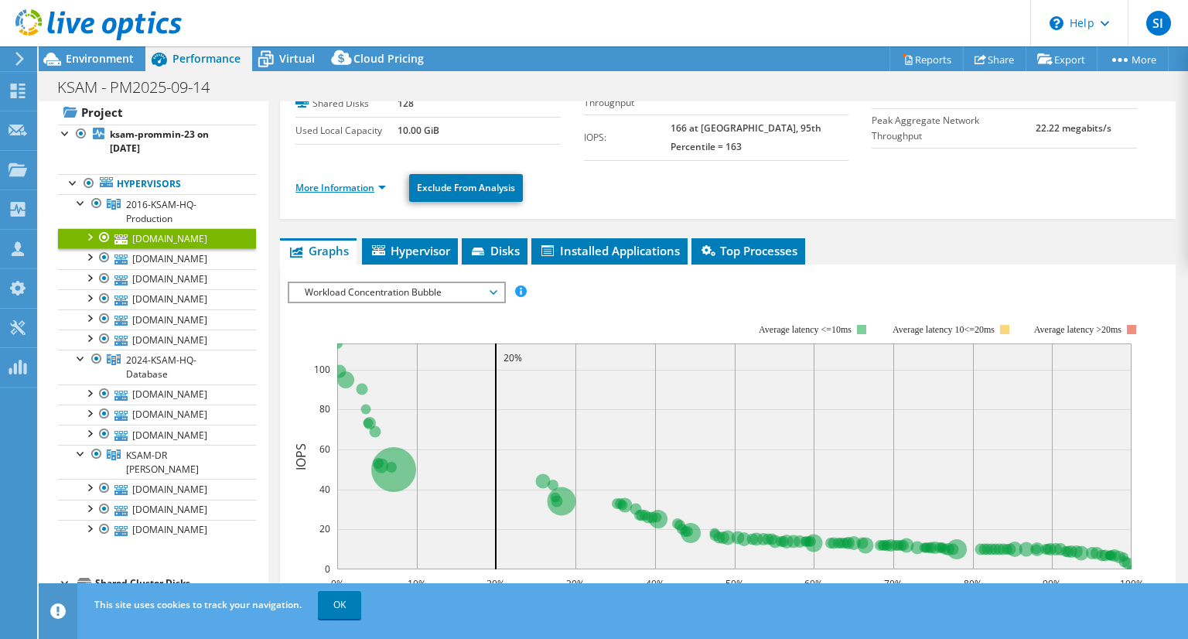
click at [384, 181] on link "More Information" at bounding box center [341, 187] width 91 height 13
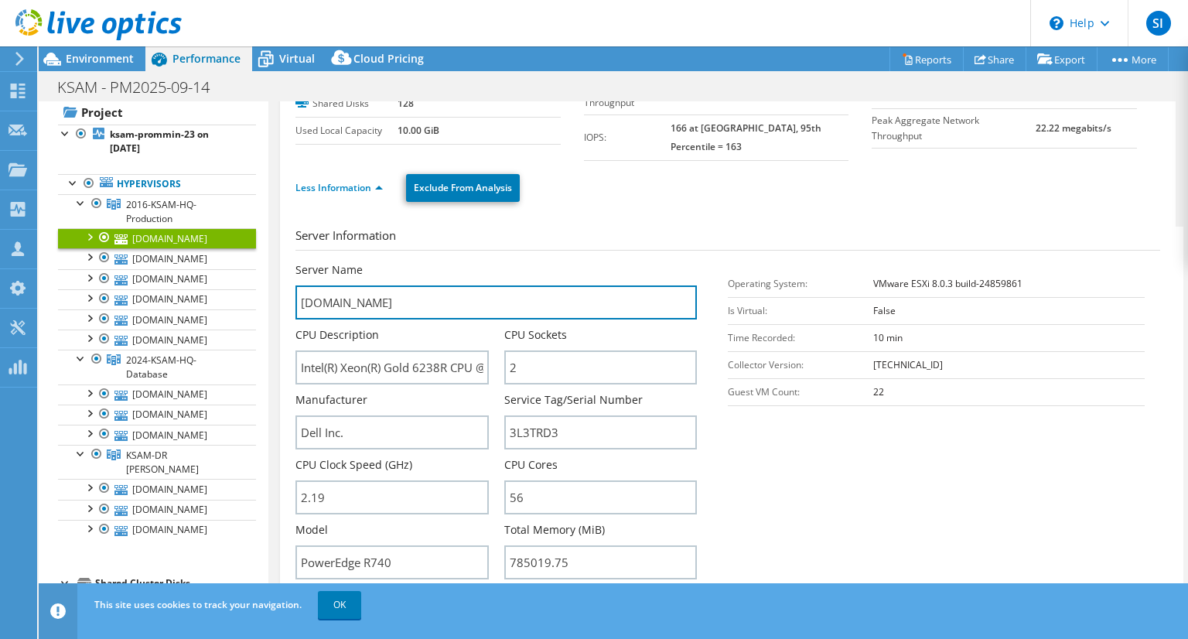
drag, startPoint x: 477, startPoint y: 293, endPoint x: 267, endPoint y: 266, distance: 211.4
click at [267, 266] on div "Open All Close All Hide Excluded Nodes Project Tree Filter" at bounding box center [614, 355] width 1150 height 508
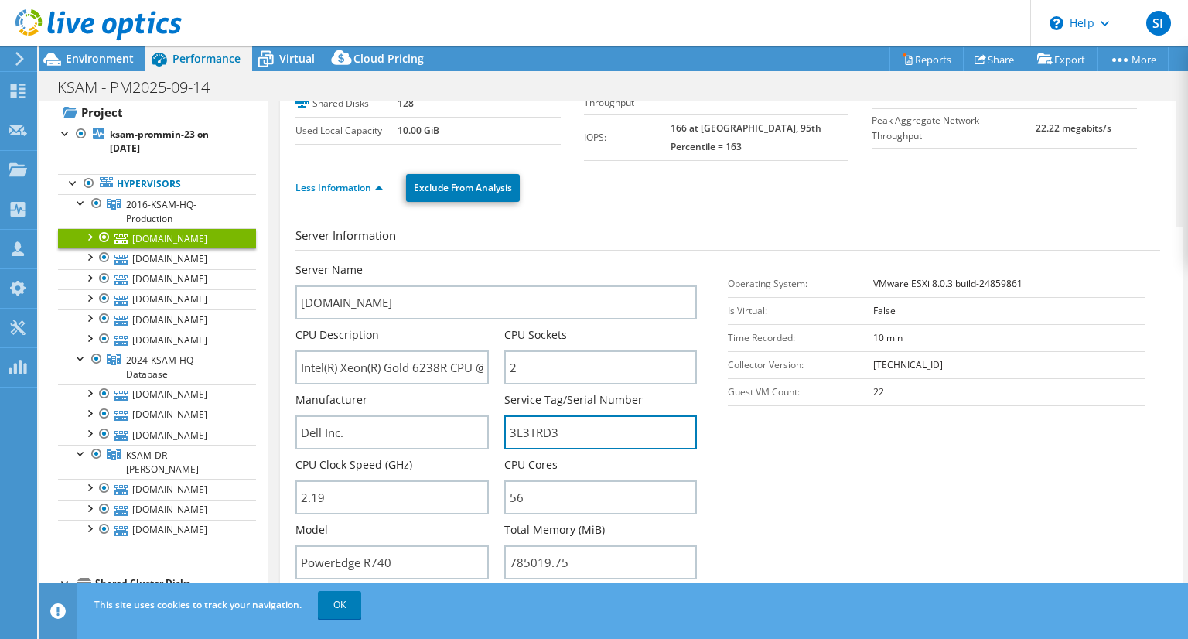
drag, startPoint x: 564, startPoint y: 412, endPoint x: 493, endPoint y: 419, distance: 71.4
click at [493, 262] on div "Server Name [DOMAIN_NAME] CPU Description Intel(R) Xeon(R) Gold 6238R CPU @ 2.2…" at bounding box center [504, 262] width 417 height 0
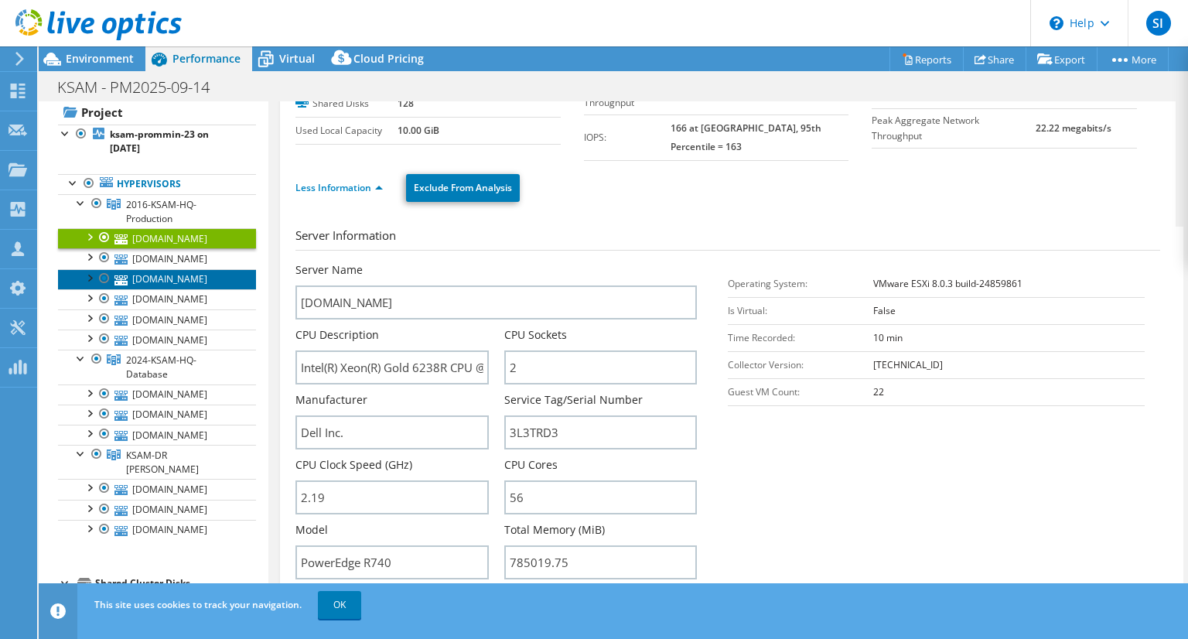
click at [214, 275] on link "[DOMAIN_NAME]" at bounding box center [157, 279] width 198 height 20
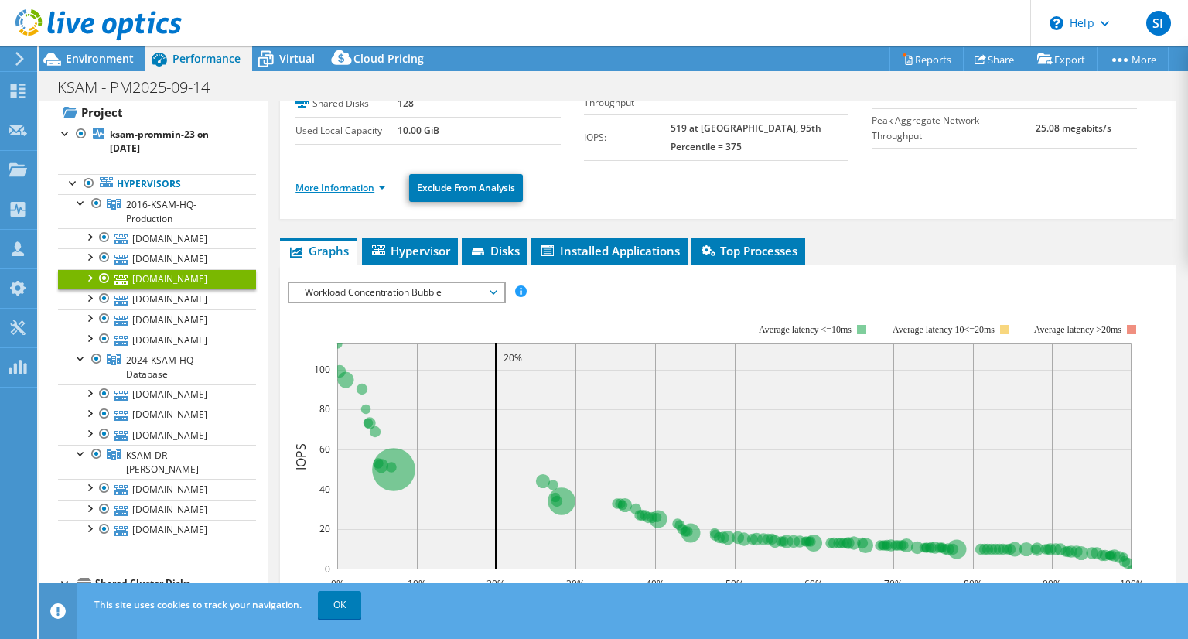
click at [347, 181] on link "More Information" at bounding box center [341, 187] width 91 height 13
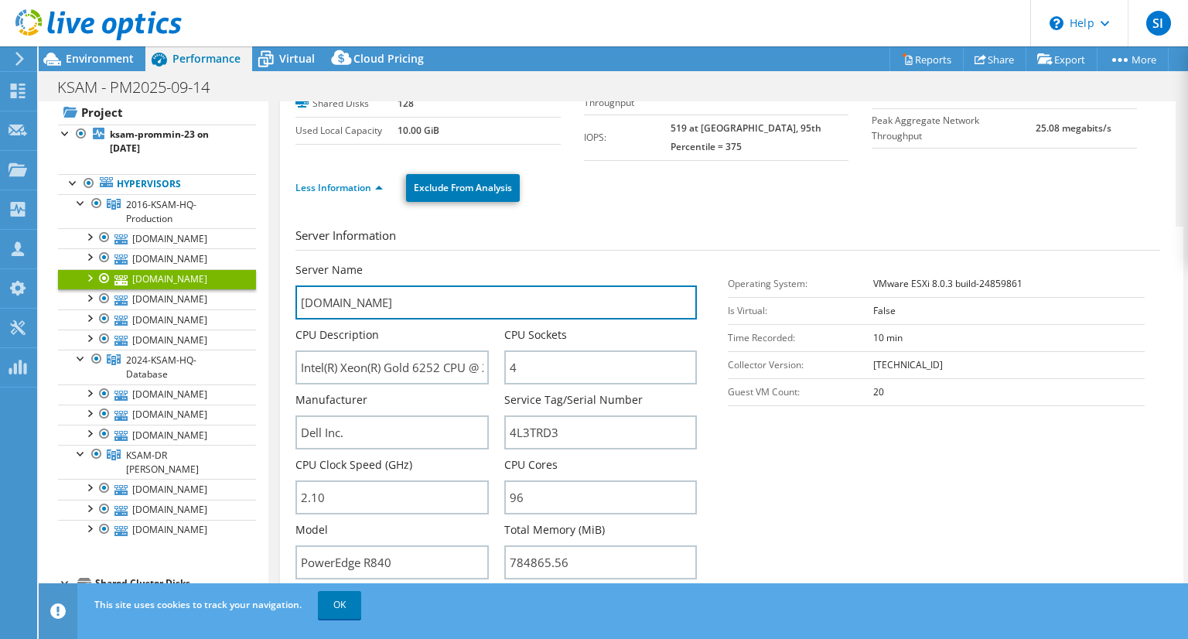
drag, startPoint x: 473, startPoint y: 292, endPoint x: 259, endPoint y: 289, distance: 214.3
click at [259, 289] on div "Open All Close All Hide Excluded Nodes Project Tree Filter" at bounding box center [614, 355] width 1150 height 508
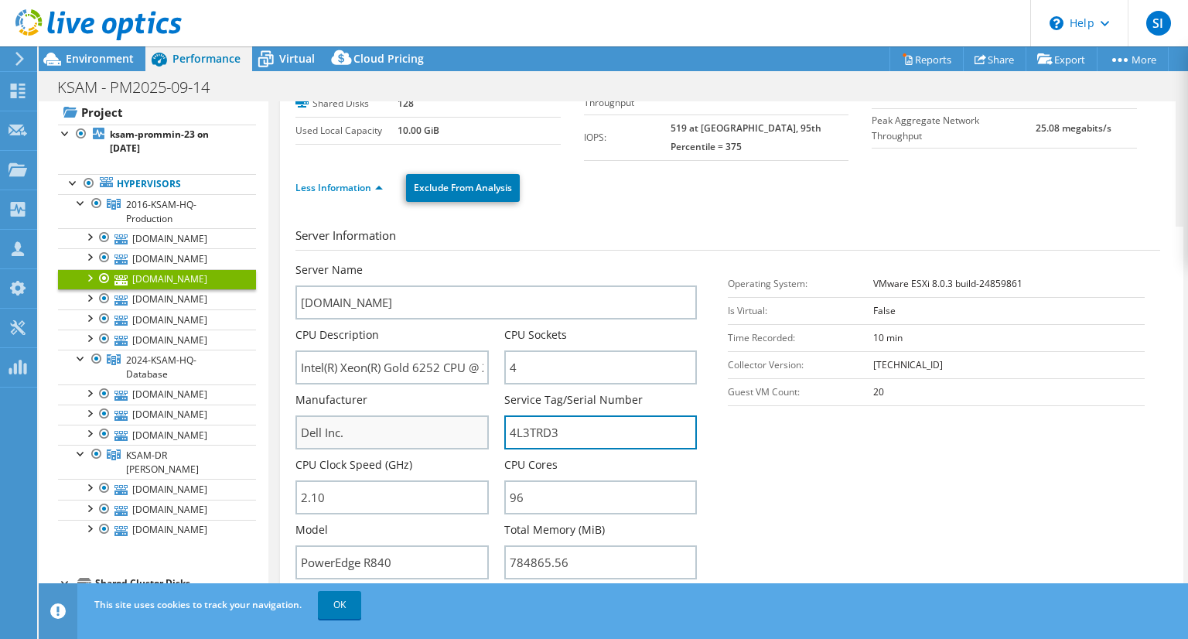
drag, startPoint x: 573, startPoint y: 412, endPoint x: 481, endPoint y: 412, distance: 92.1
click at [481, 262] on div "Server Name [DOMAIN_NAME] CPU Description Intel(R) Xeon(R) Gold 6252 CPU @ 2.10…" at bounding box center [504, 262] width 417 height 0
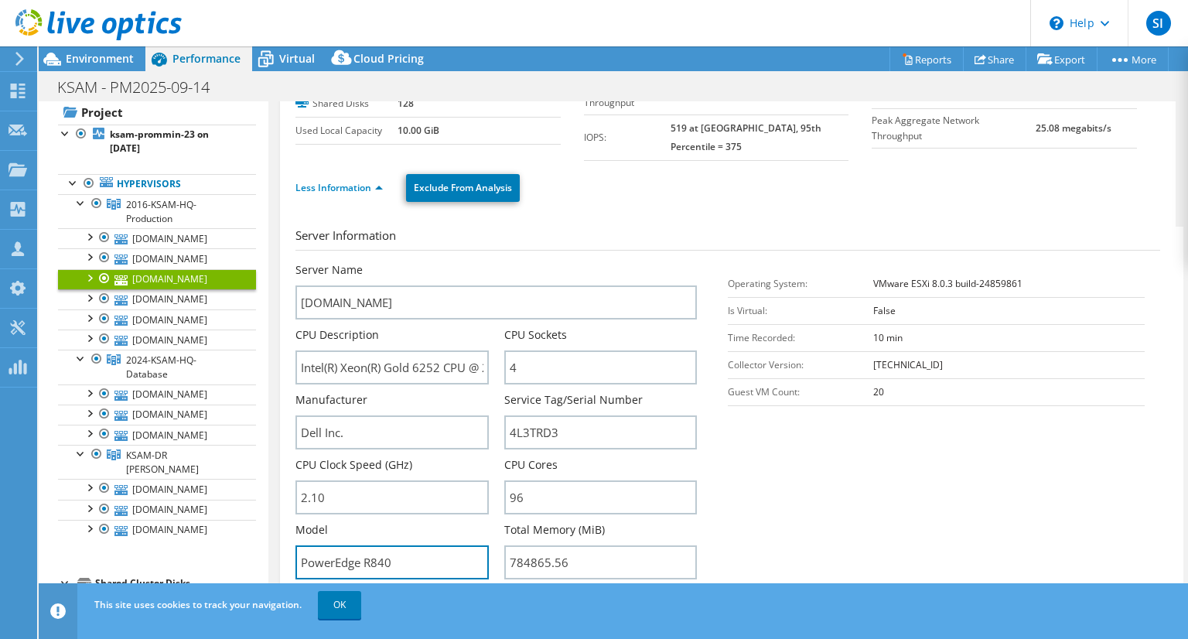
drag, startPoint x: 406, startPoint y: 542, endPoint x: 265, endPoint y: 533, distance: 141.1
click at [265, 533] on div "Open All Close All Hide Excluded Nodes Project Tree Filter" at bounding box center [614, 355] width 1150 height 508
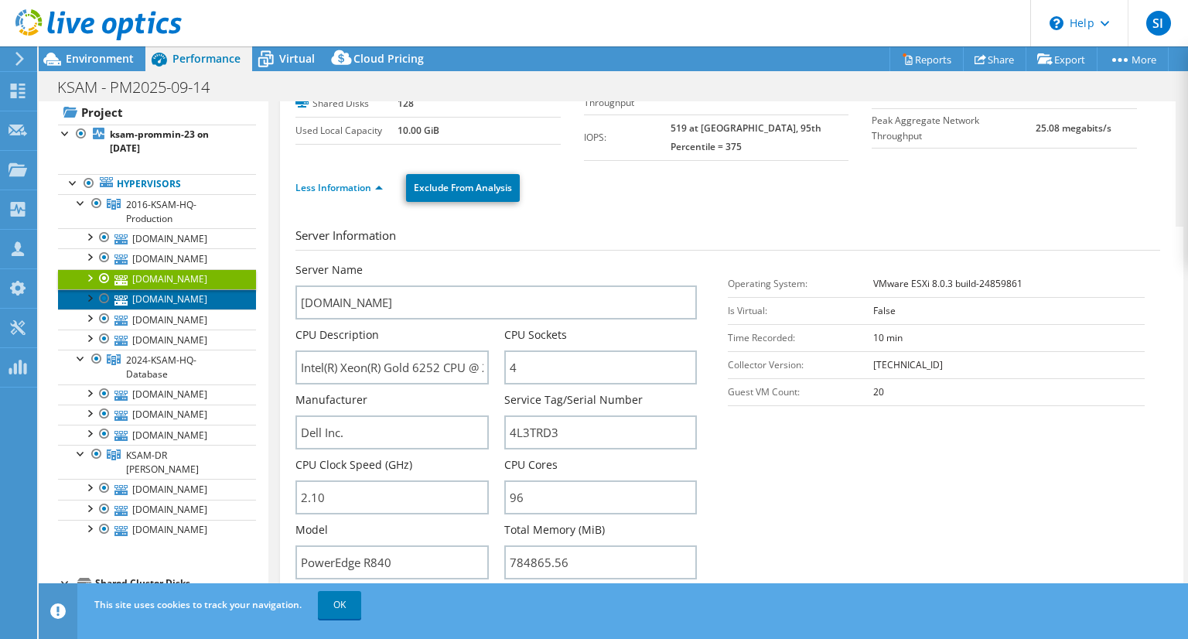
click at [208, 296] on link "[DOMAIN_NAME]" at bounding box center [157, 299] width 198 height 20
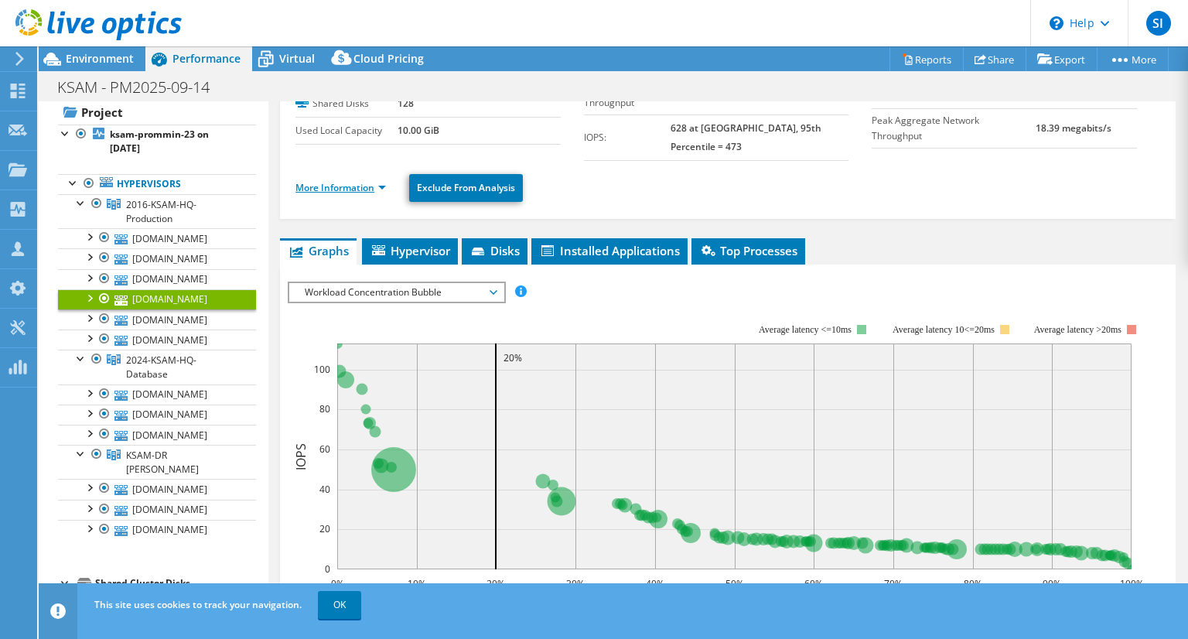
click at [362, 181] on link "More Information" at bounding box center [341, 187] width 91 height 13
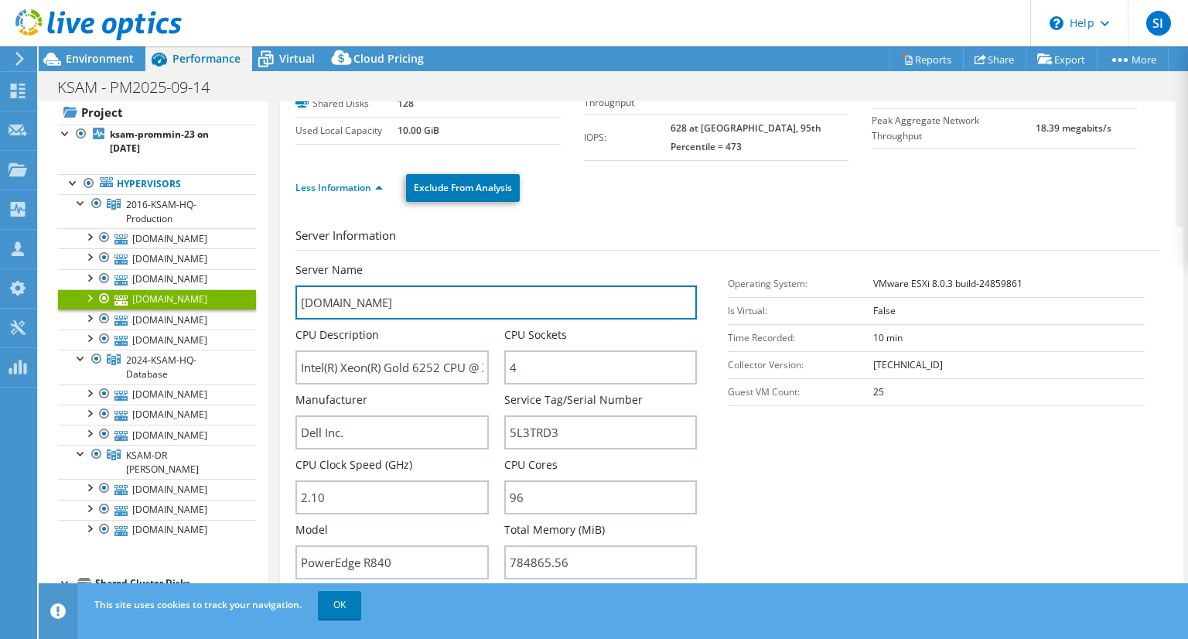
drag, startPoint x: 477, startPoint y: 285, endPoint x: 277, endPoint y: 292, distance: 199.7
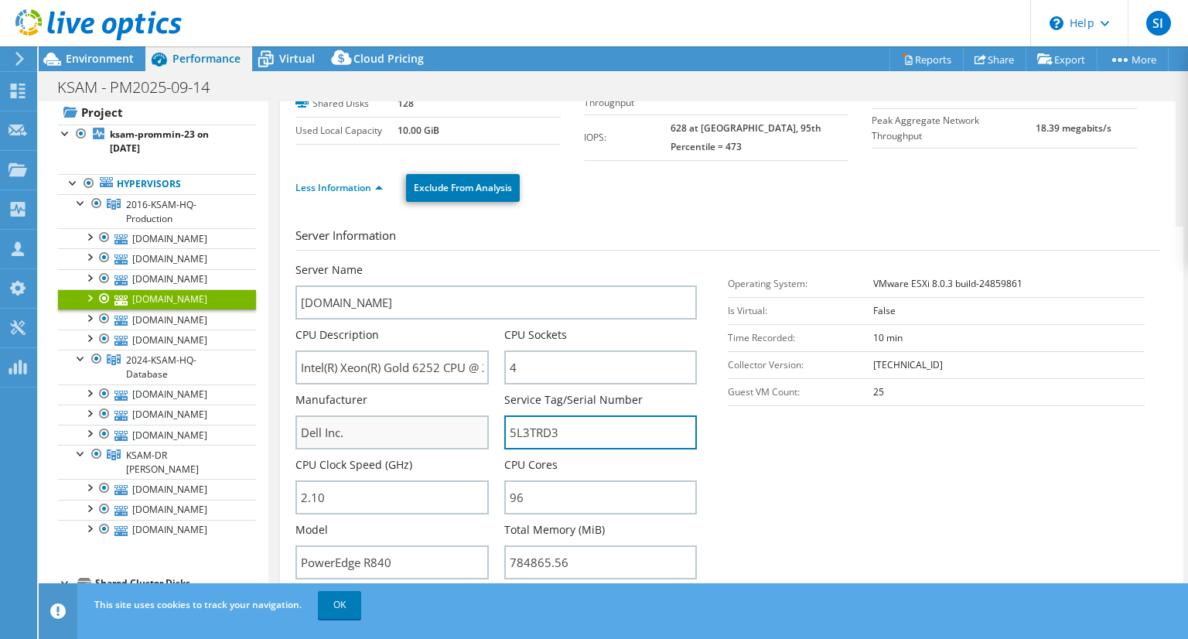
drag, startPoint x: 573, startPoint y: 409, endPoint x: 478, endPoint y: 408, distance: 94.4
click at [478, 262] on div "Server Name [DOMAIN_NAME] CPU Description Intel(R) Xeon(R) Gold 6252 CPU @ 2.10…" at bounding box center [504, 262] width 417 height 0
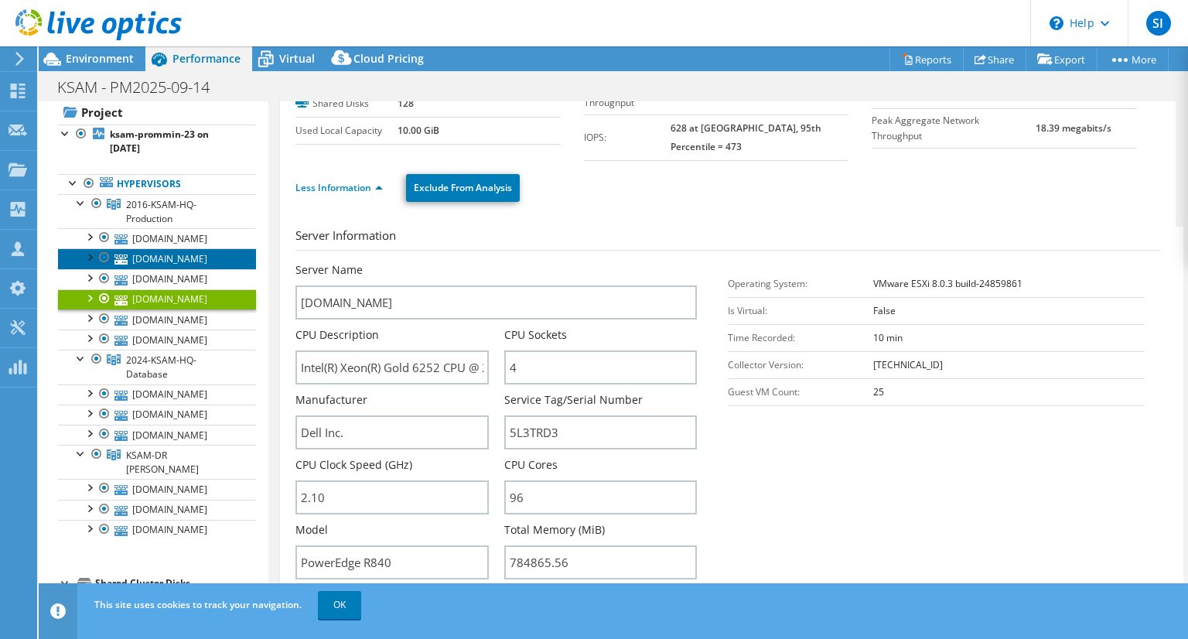
click at [213, 251] on link "[DOMAIN_NAME]" at bounding box center [157, 258] width 198 height 20
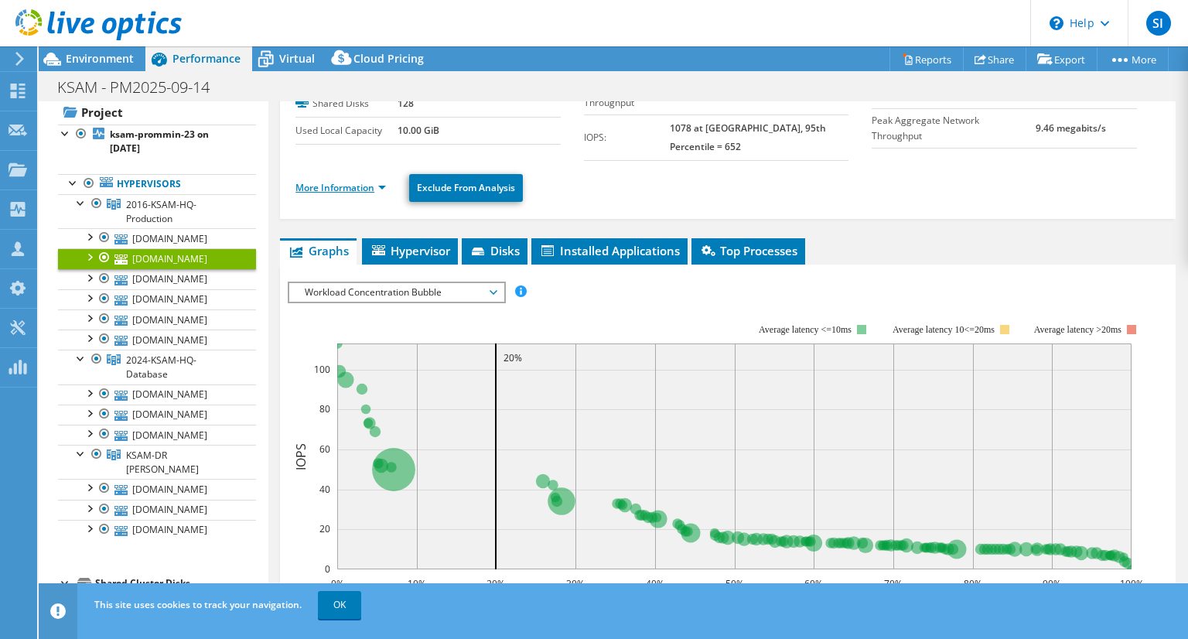
click at [337, 181] on link "More Information" at bounding box center [341, 187] width 91 height 13
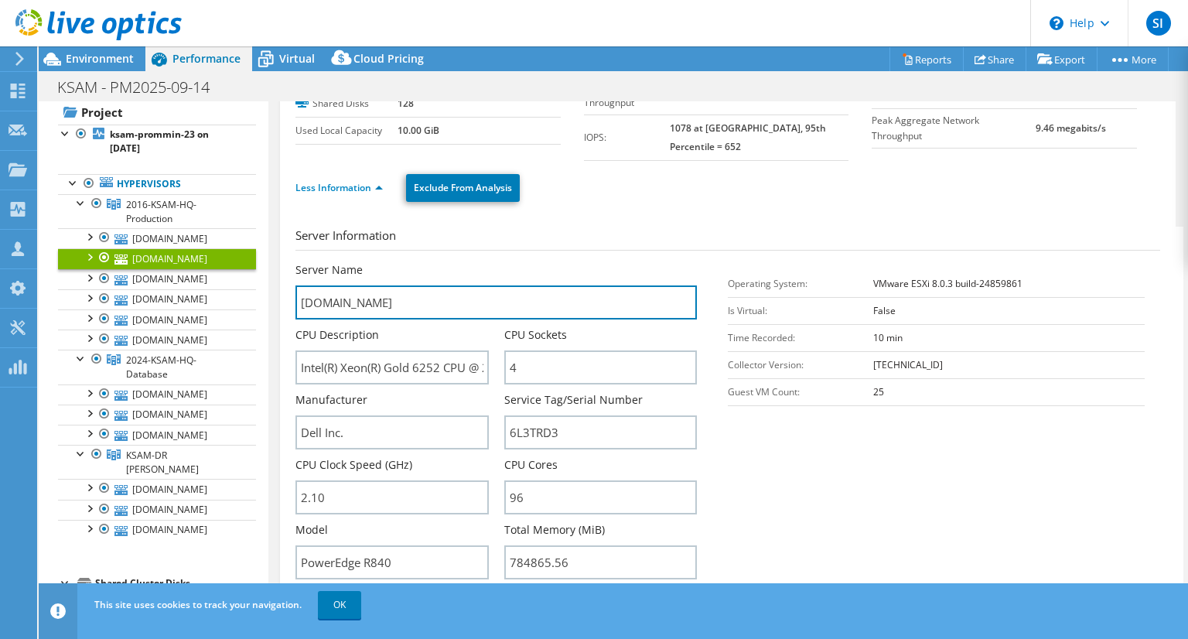
drag, startPoint x: 486, startPoint y: 285, endPoint x: 285, endPoint y: 282, distance: 201.2
click at [285, 282] on div "[DOMAIN_NAME] Details Operating System VMware ESXi 8.0.3 build-24859861 Local D…" at bounding box center [728, 462] width 896 height 944
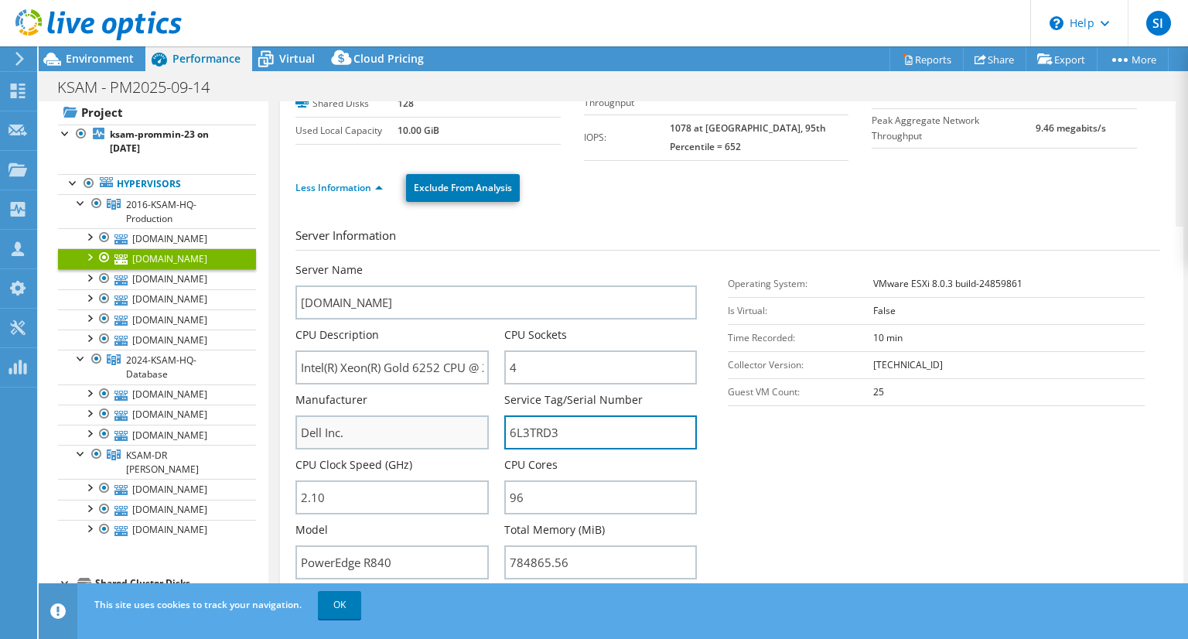
drag, startPoint x: 579, startPoint y: 415, endPoint x: 467, endPoint y: 412, distance: 112.2
click at [467, 262] on div "Server Name [DOMAIN_NAME] CPU Description Intel(R) Xeon(R) Gold 6252 CPU @ 2.10…" at bounding box center [504, 262] width 417 height 0
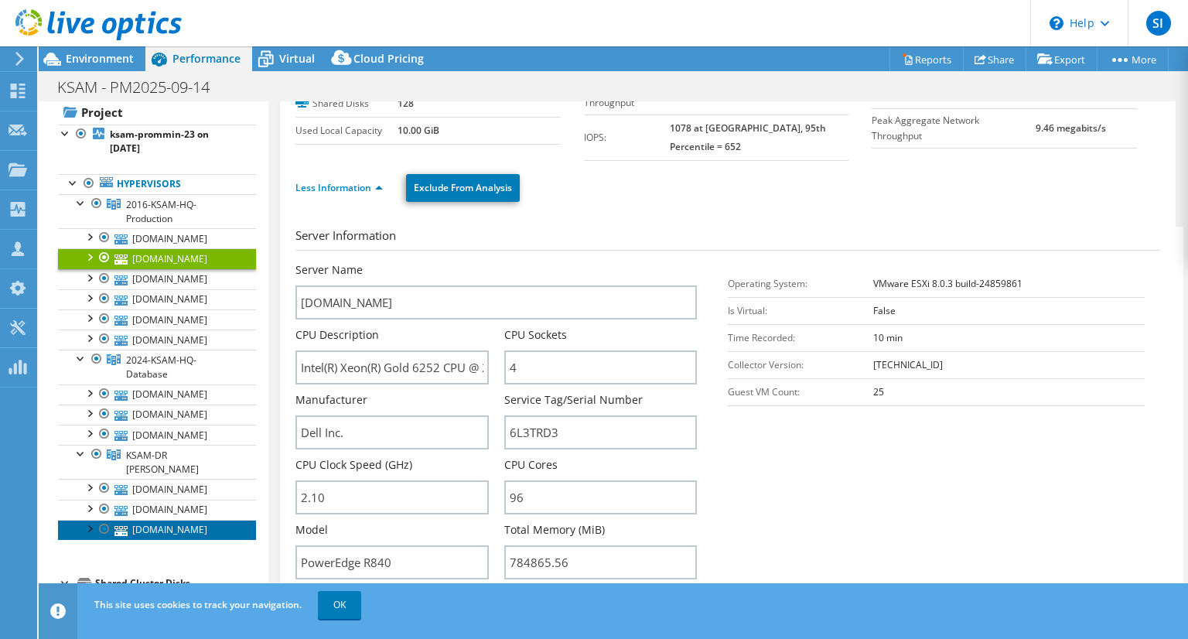
click at [197, 520] on link "[DOMAIN_NAME]" at bounding box center [157, 530] width 198 height 20
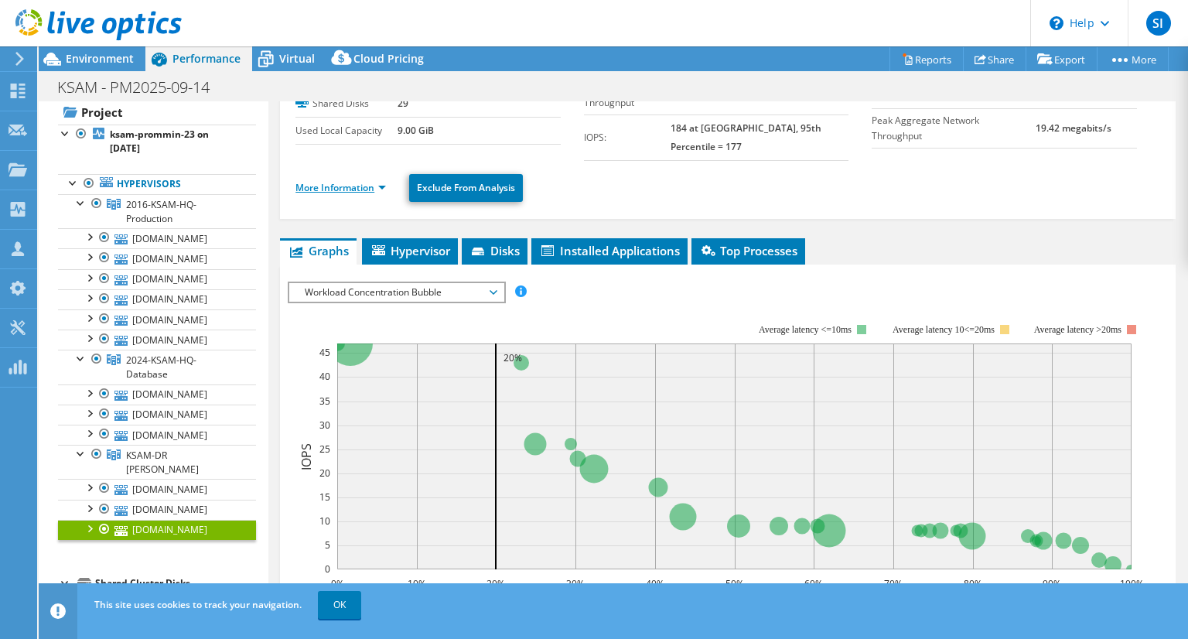
click at [368, 181] on link "More Information" at bounding box center [341, 187] width 91 height 13
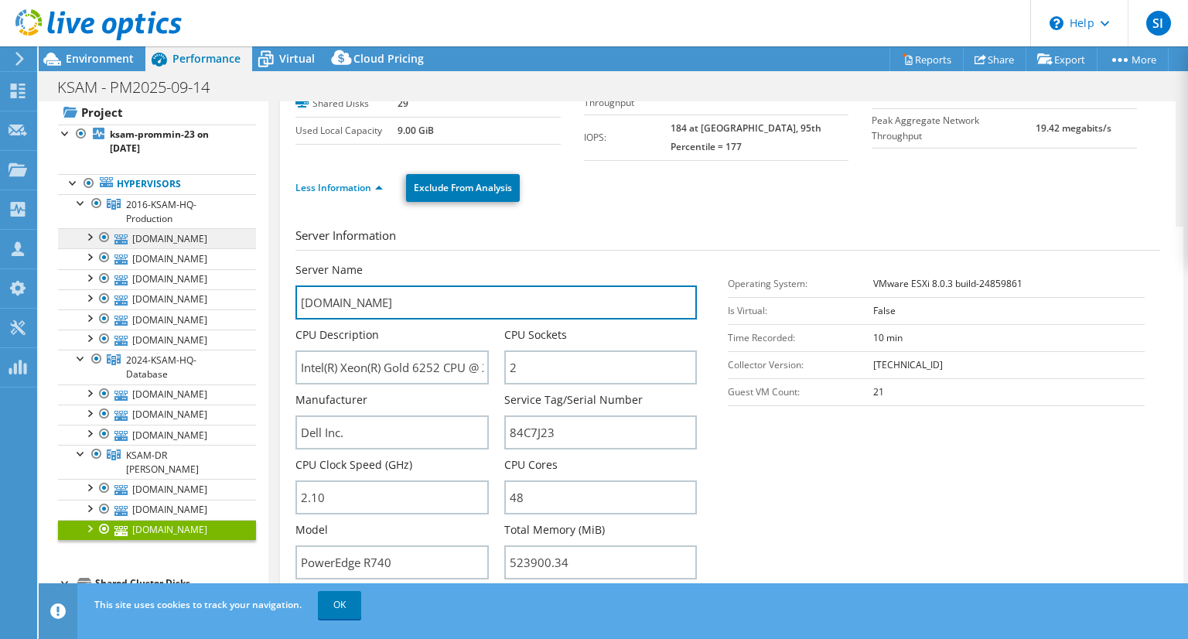
drag, startPoint x: 497, startPoint y: 289, endPoint x: 240, endPoint y: 244, distance: 260.6
click at [240, 244] on div "Open All Close All Hide Excluded Nodes Project Tree Filter" at bounding box center [614, 355] width 1150 height 508
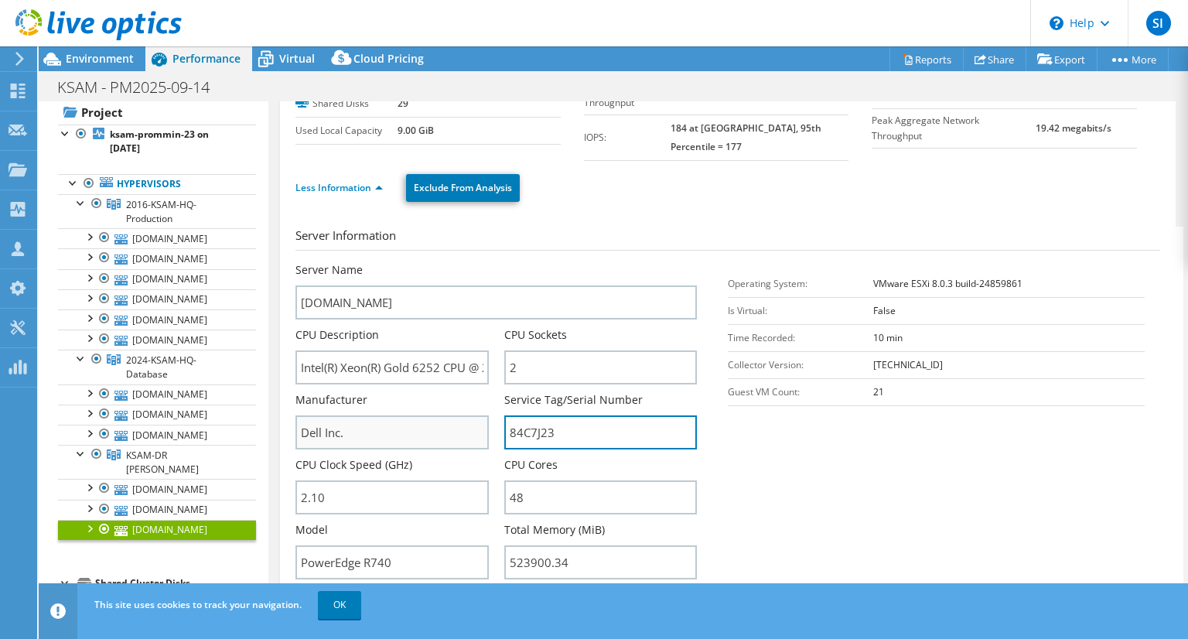
drag, startPoint x: 573, startPoint y: 412, endPoint x: 465, endPoint y: 409, distance: 107.6
click at [465, 262] on div "Server Name [DOMAIN_NAME] CPU Description Intel(R) Xeon(R) Gold 6252 CPU @ 2.10…" at bounding box center [504, 262] width 417 height 0
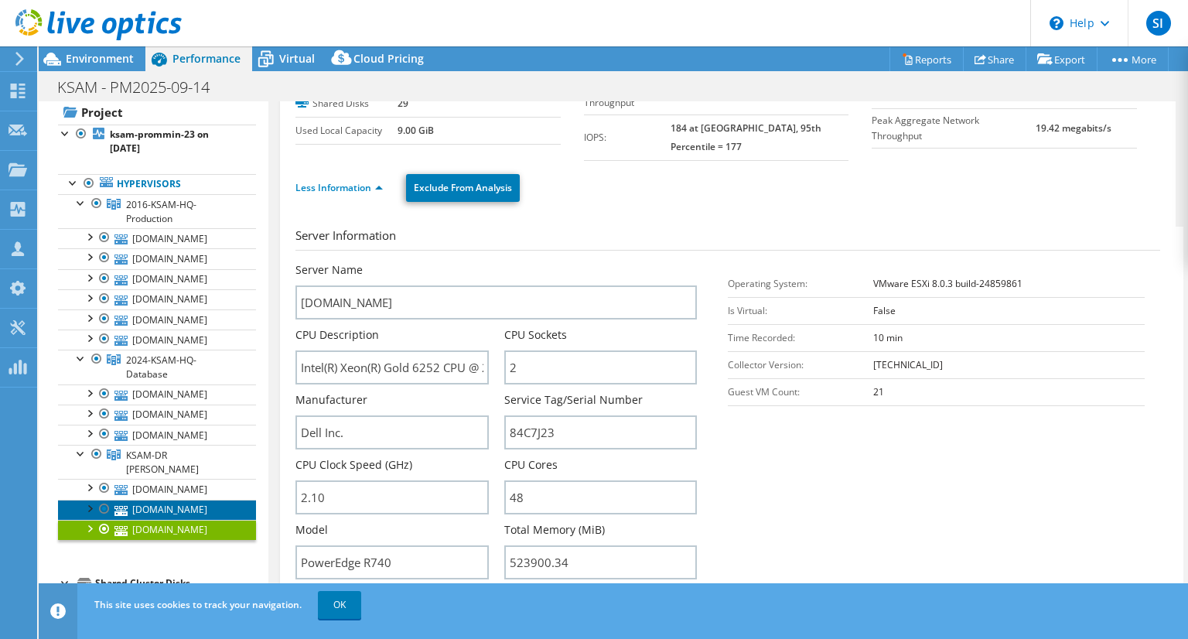
click at [190, 500] on link "[DOMAIN_NAME]" at bounding box center [157, 510] width 198 height 20
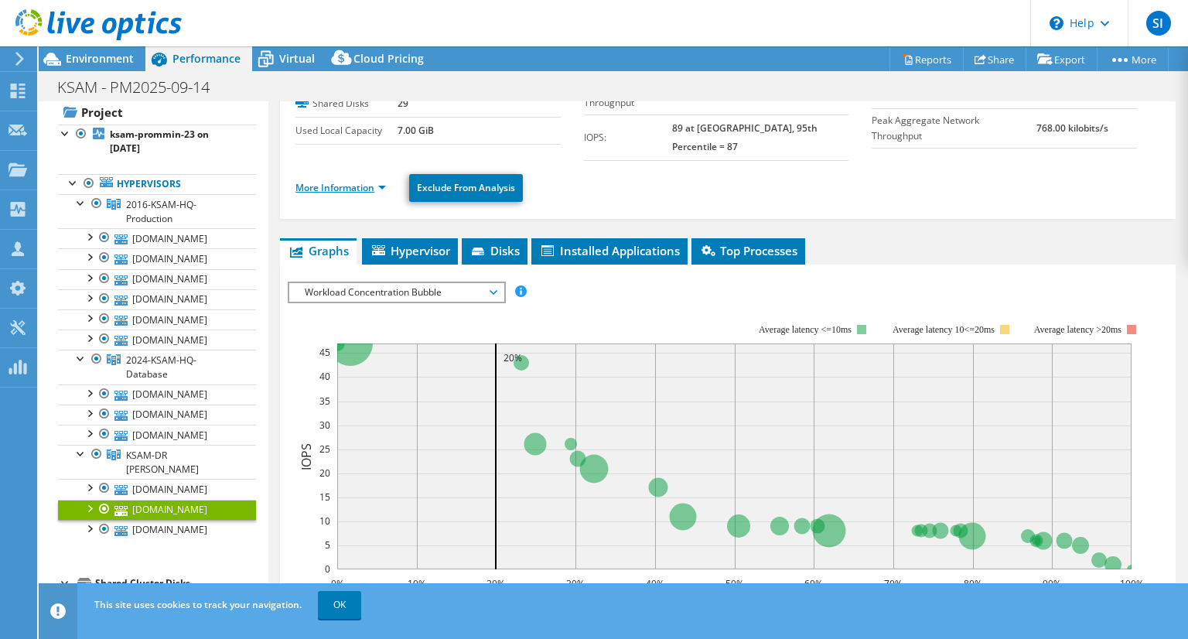
click at [379, 181] on link "More Information" at bounding box center [341, 187] width 91 height 13
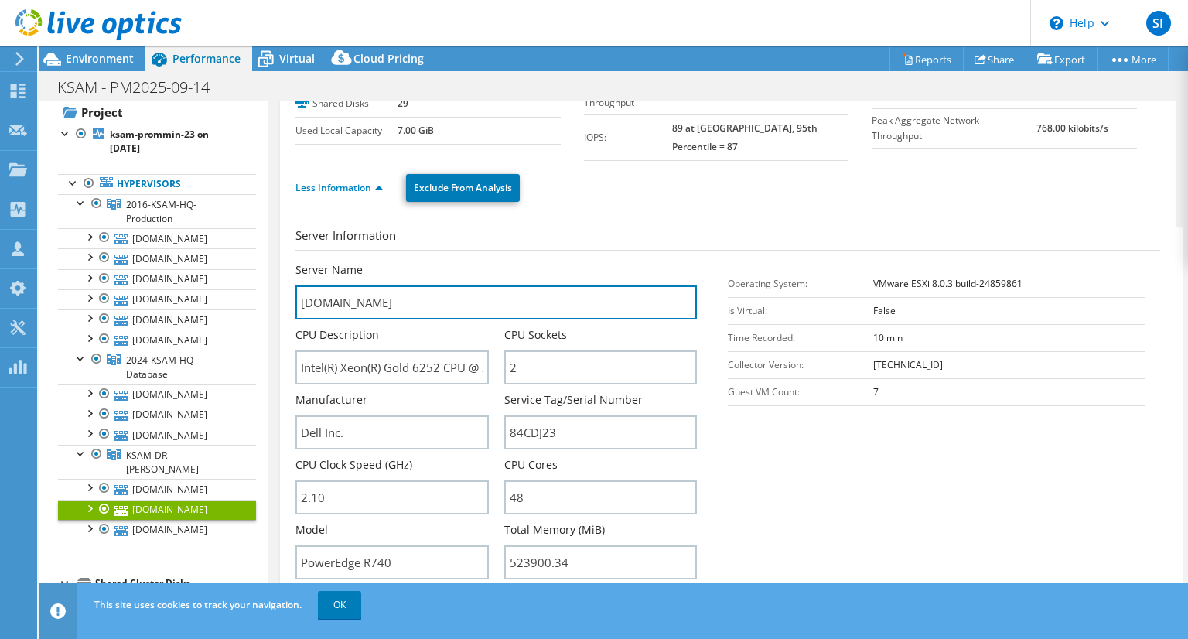
drag, startPoint x: 511, startPoint y: 287, endPoint x: 255, endPoint y: 266, distance: 256.9
click at [255, 266] on div "Open All Close All Hide Excluded Nodes Project Tree Filter" at bounding box center [614, 355] width 1150 height 508
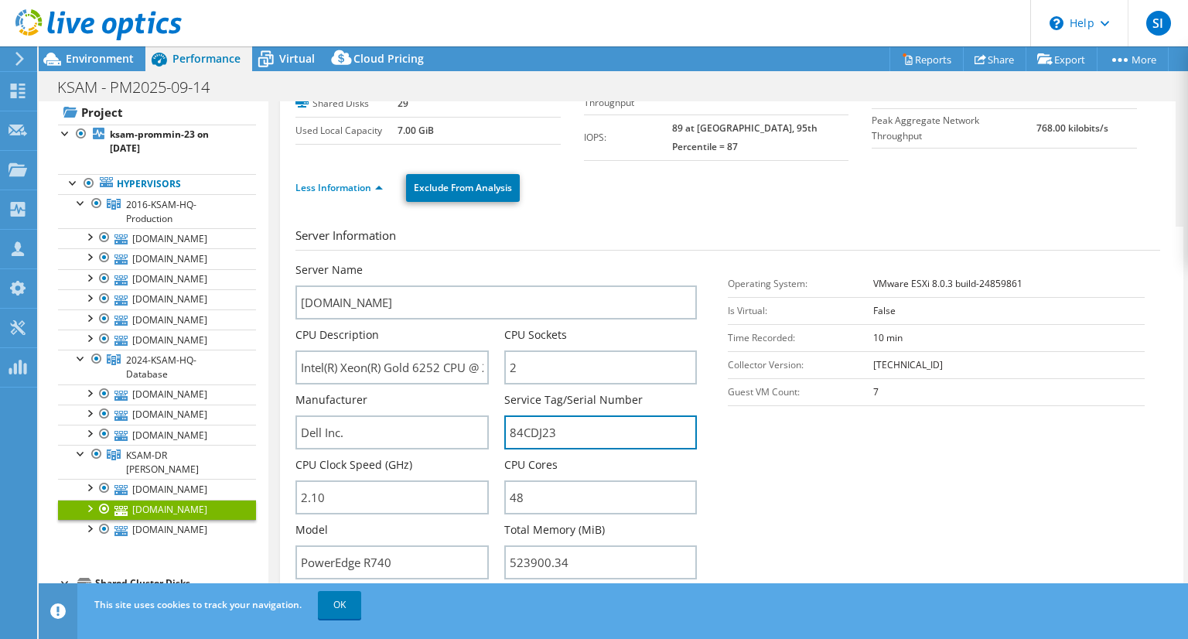
drag, startPoint x: 566, startPoint y: 415, endPoint x: 485, endPoint y: 400, distance: 82.7
click at [485, 262] on div "Server Name [DOMAIN_NAME] CPU Description Intel(R) Xeon(R) Gold 6252 CPU @ 2.10…" at bounding box center [504, 262] width 417 height 0
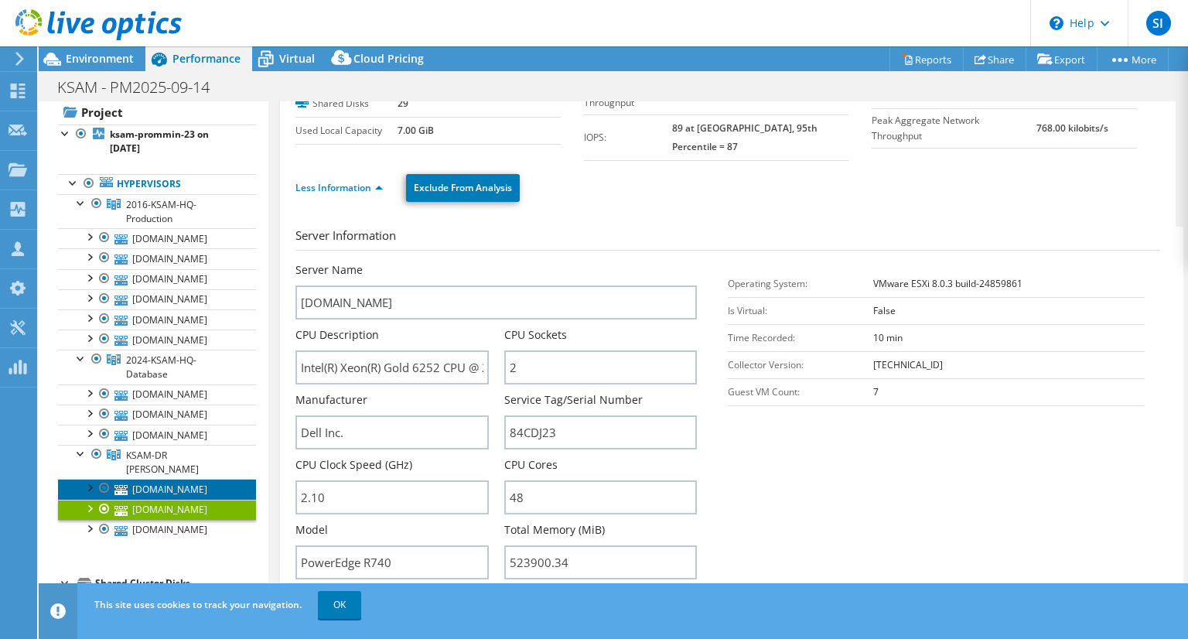
click at [204, 479] on link "[DOMAIN_NAME]" at bounding box center [157, 489] width 198 height 20
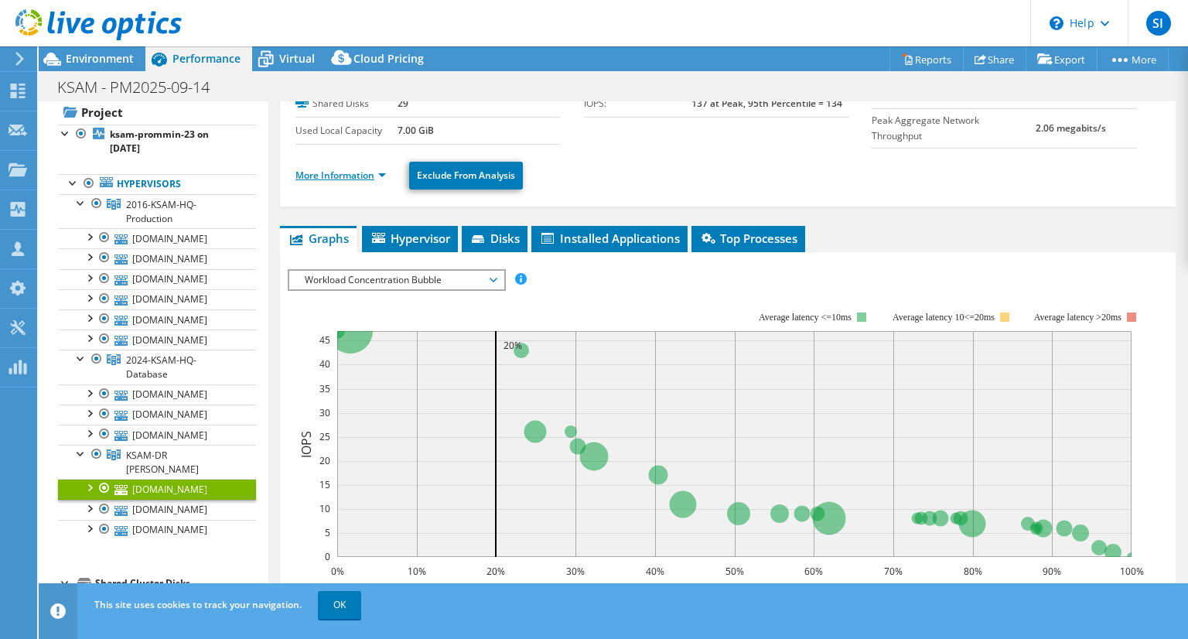
click at [384, 169] on link "More Information" at bounding box center [341, 175] width 91 height 13
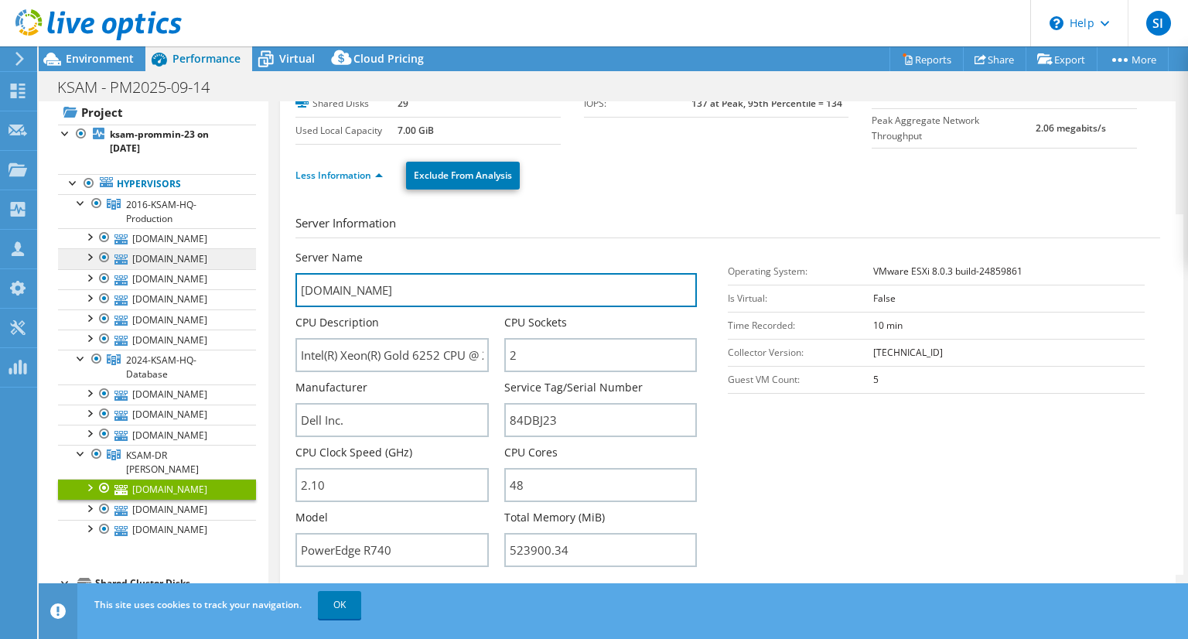
drag, startPoint x: 492, startPoint y: 280, endPoint x: 213, endPoint y: 264, distance: 279.8
click at [213, 264] on div "Open All Close All Hide Excluded Nodes Project Tree Filter" at bounding box center [614, 355] width 1150 height 508
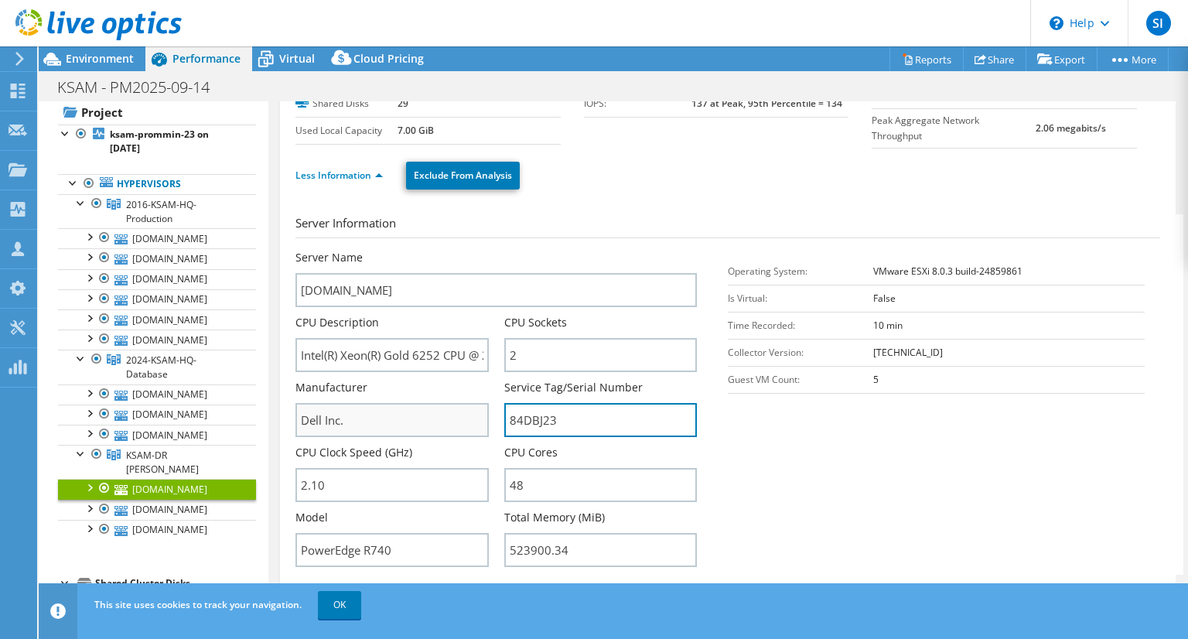
drag, startPoint x: 570, startPoint y: 416, endPoint x: 456, endPoint y: 402, distance: 115.3
click at [456, 250] on div "Server Name [DOMAIN_NAME] CPU Description Intel(R) Xeon(R) Gold 6252 CPU @ 2.10…" at bounding box center [504, 250] width 417 height 0
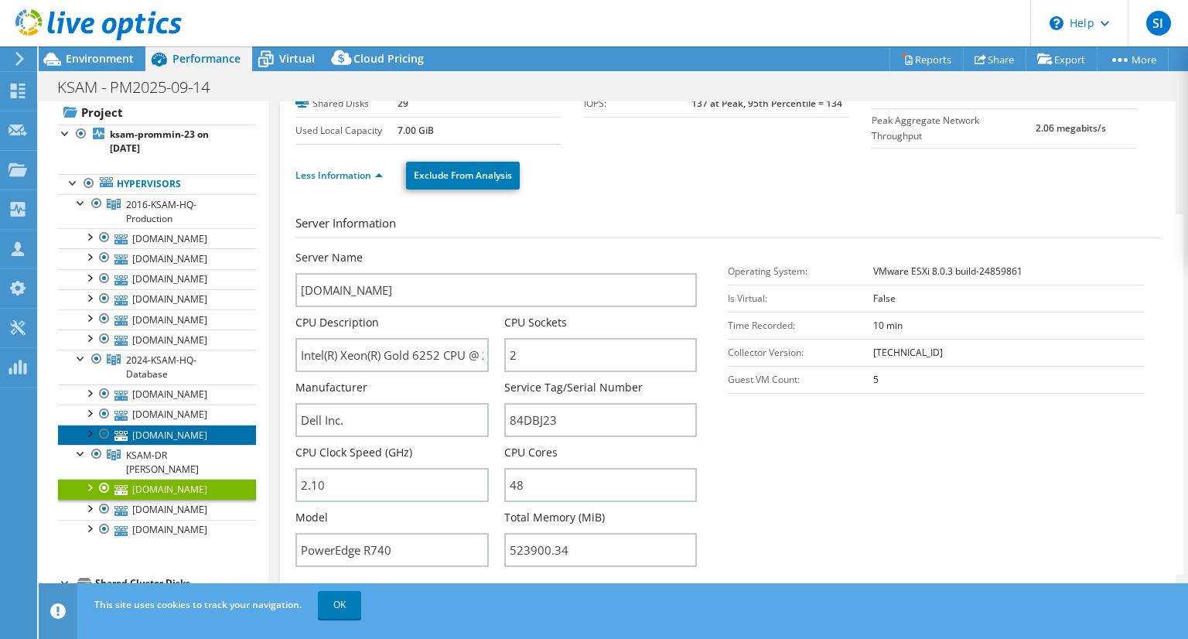
click at [204, 428] on link "[DOMAIN_NAME]" at bounding box center [157, 435] width 198 height 20
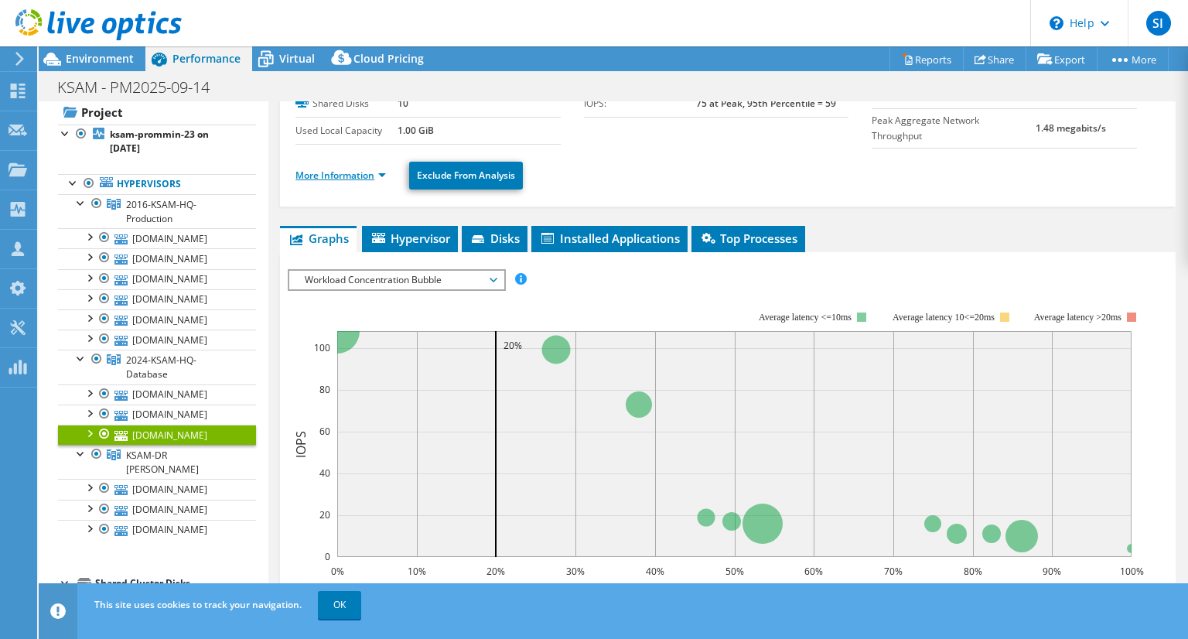
click at [371, 172] on link "More Information" at bounding box center [341, 175] width 91 height 13
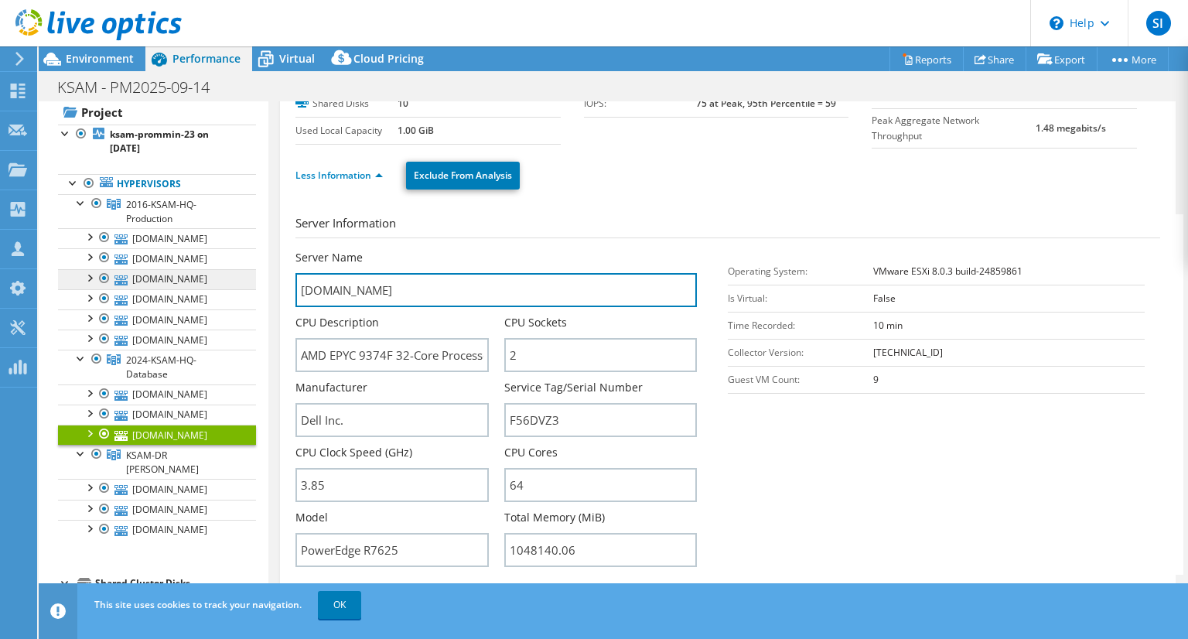
drag, startPoint x: 486, startPoint y: 288, endPoint x: 235, endPoint y: 281, distance: 250.8
click at [235, 281] on div "Open All Close All Hide Excluded Nodes Project Tree Filter" at bounding box center [614, 355] width 1150 height 508
